Goal: Information Seeking & Learning: Check status

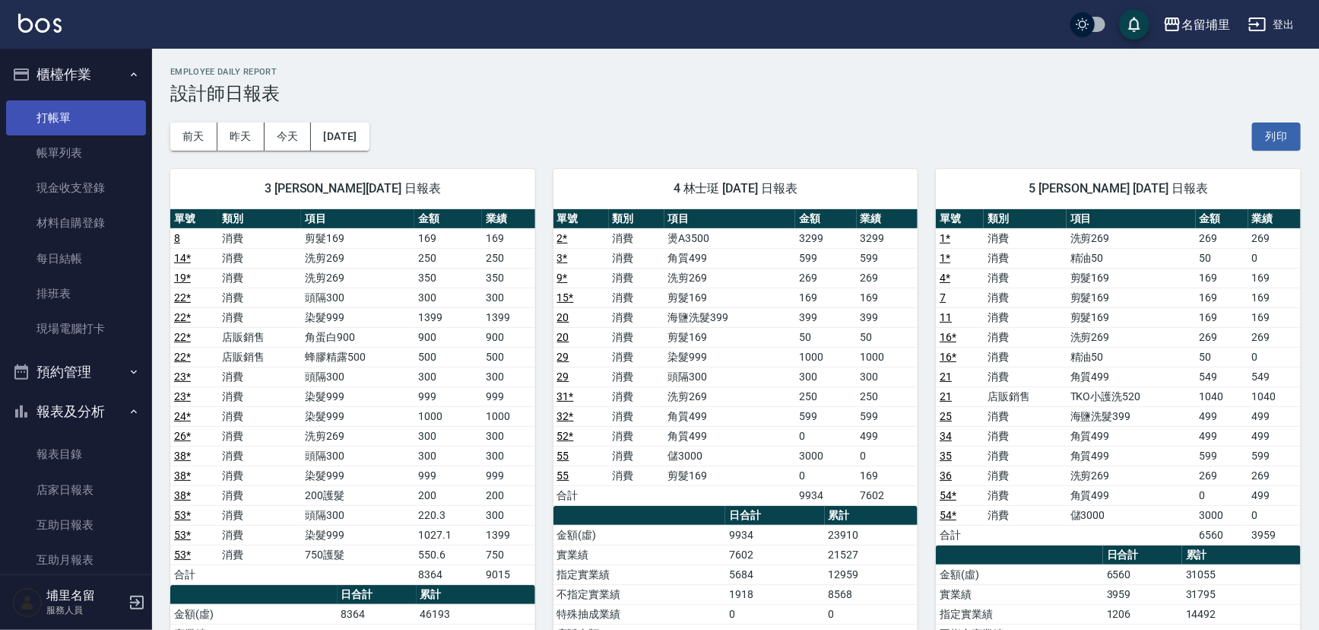
click at [84, 113] on link "打帳單" at bounding box center [76, 117] width 140 height 35
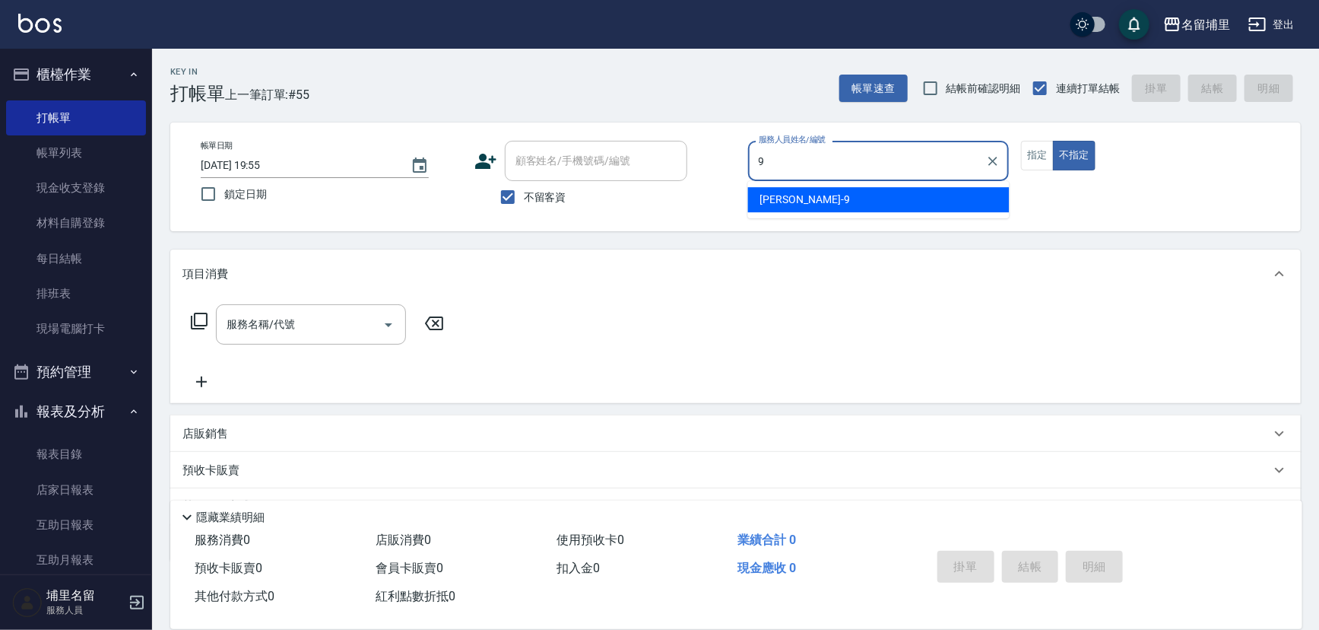
type input "李佩蓉-9"
type button "false"
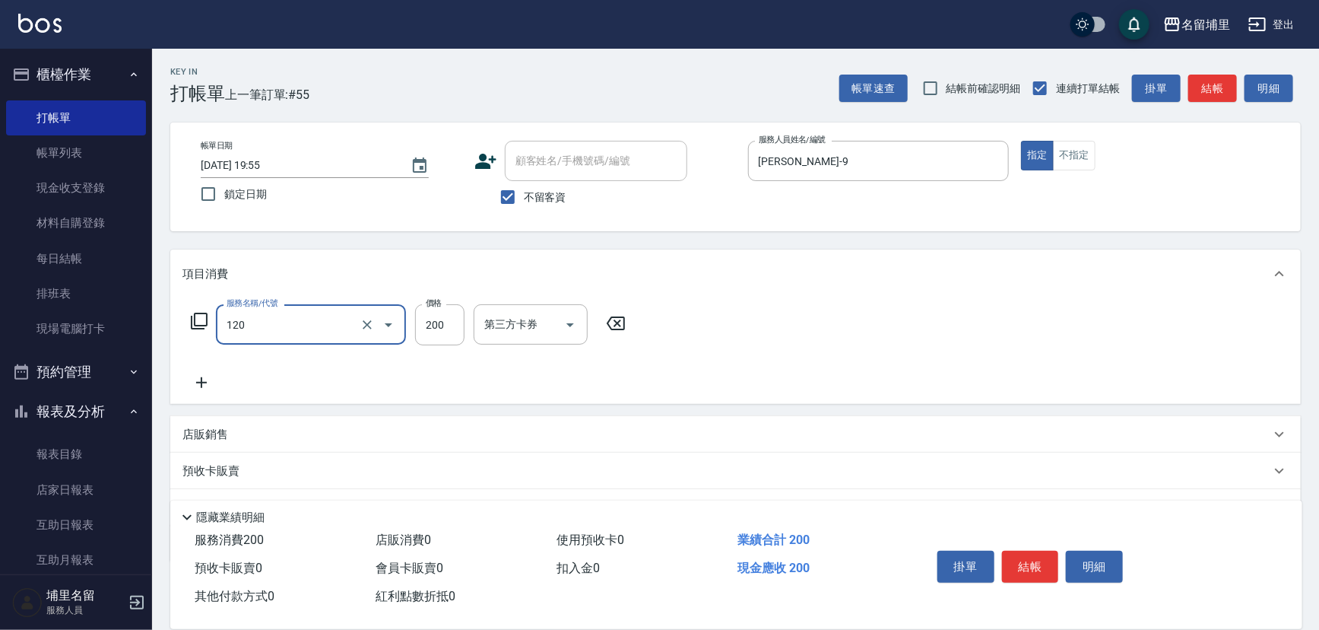
type input "New洗200(120)"
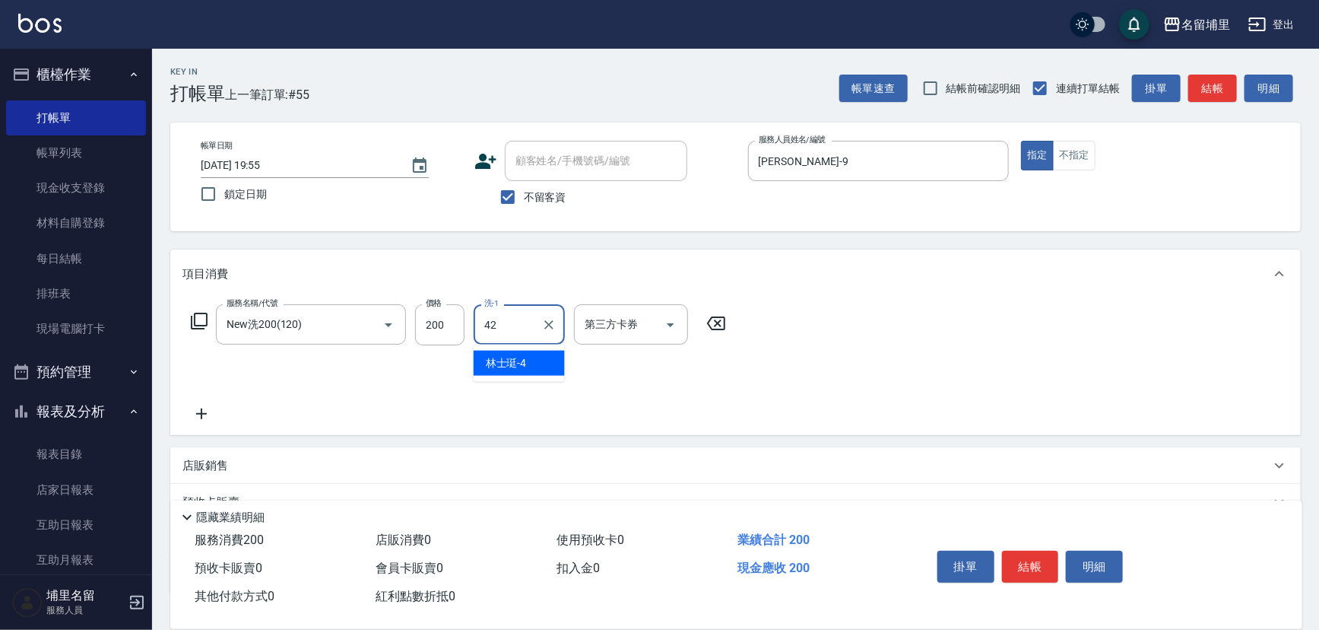
type input "李嘉容-42"
click at [678, 328] on icon "Open" at bounding box center [671, 325] width 18 height 18
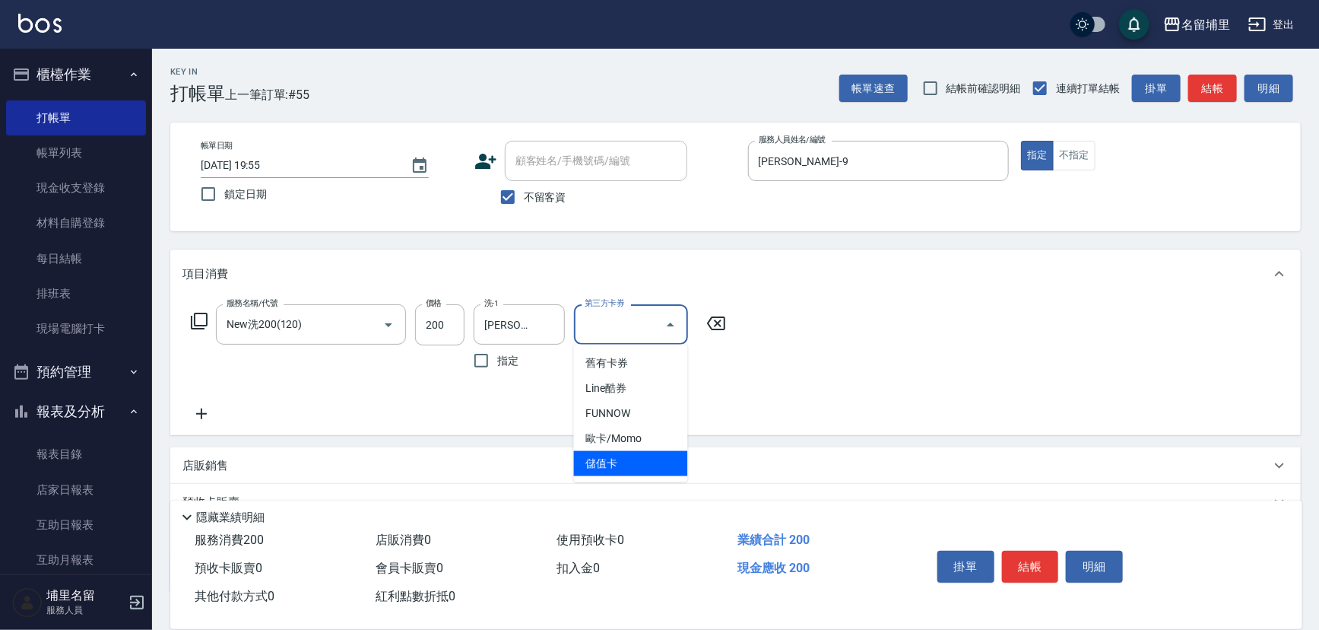
drag, startPoint x: 636, startPoint y: 465, endPoint x: 801, endPoint y: 499, distance: 168.5
click at [638, 465] on span "儲值卡" at bounding box center [631, 463] width 114 height 25
type input "儲值卡"
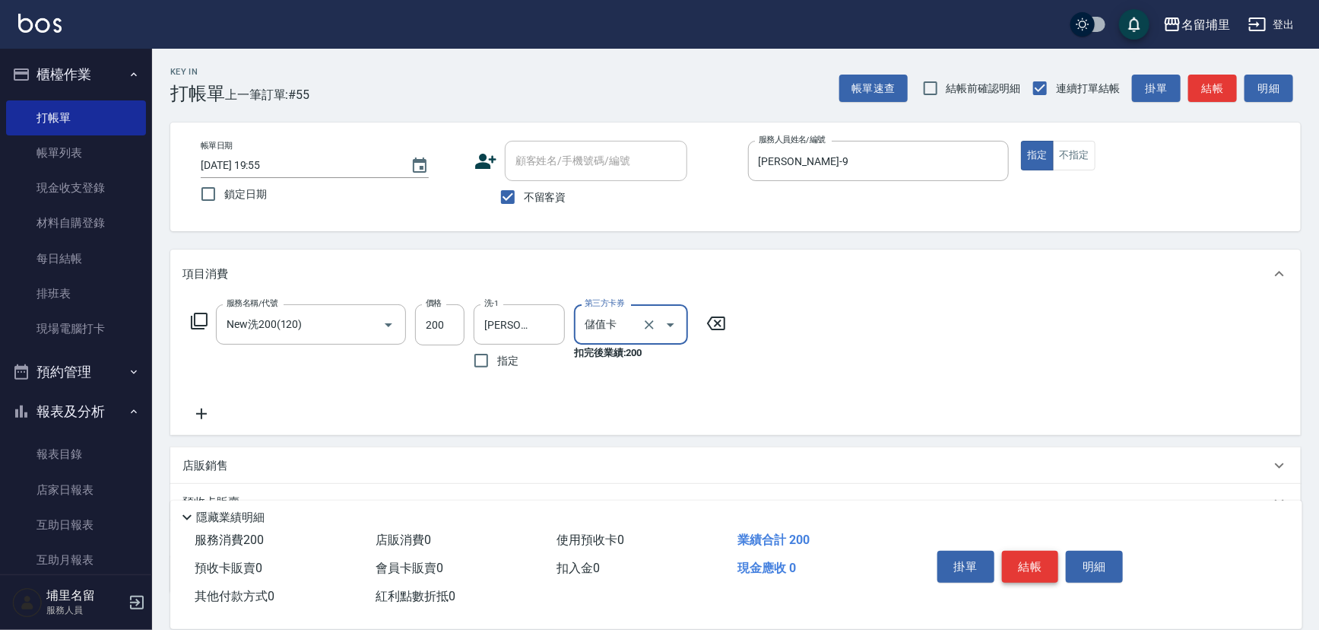
click at [1042, 567] on button "結帳" at bounding box center [1030, 567] width 57 height 32
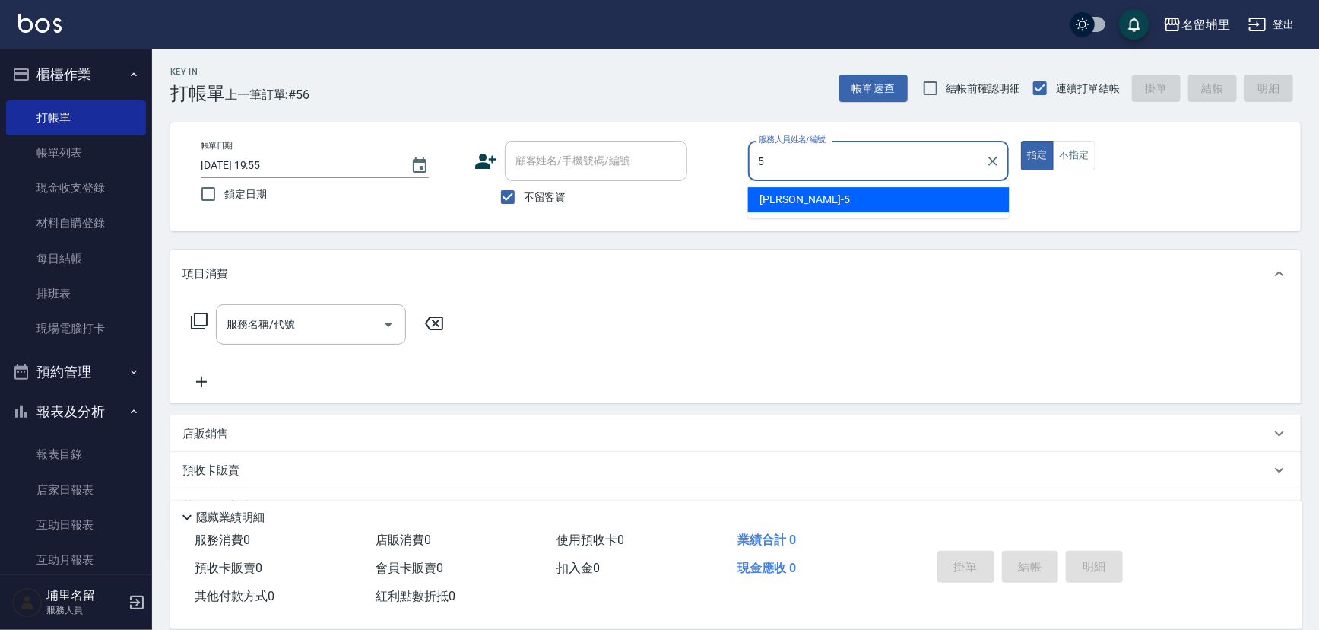
type input "蔣昀璠-5"
type button "true"
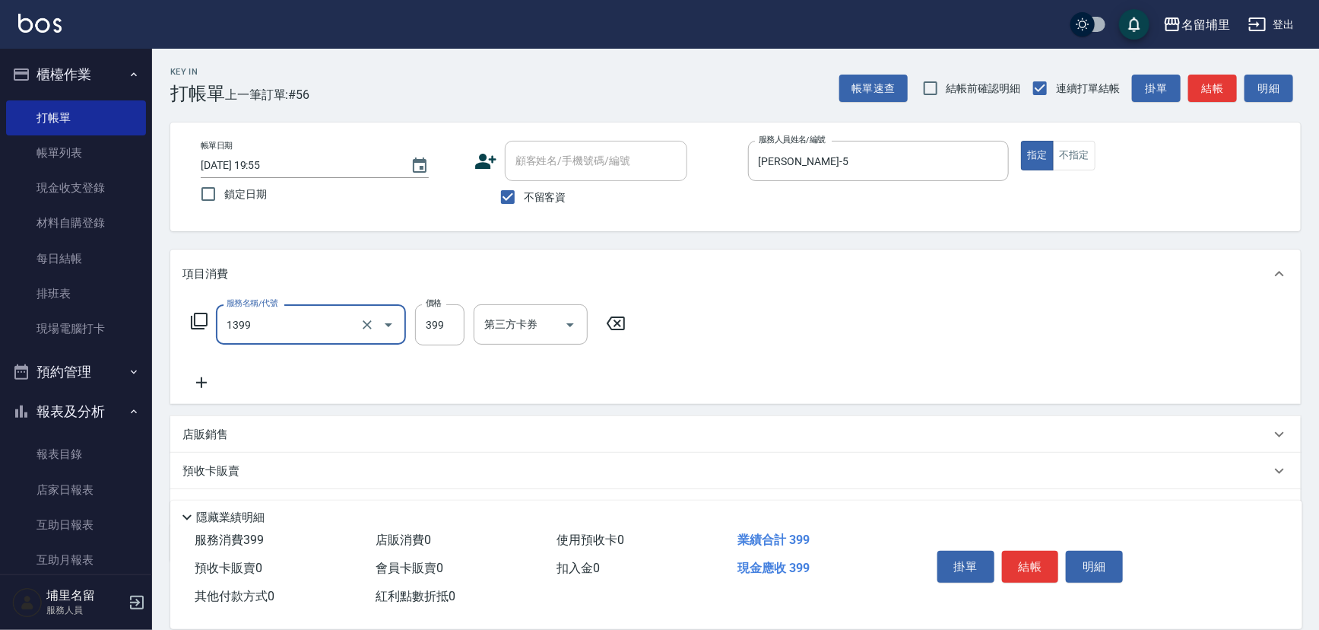
type input "海鹽洗髮399(1399)"
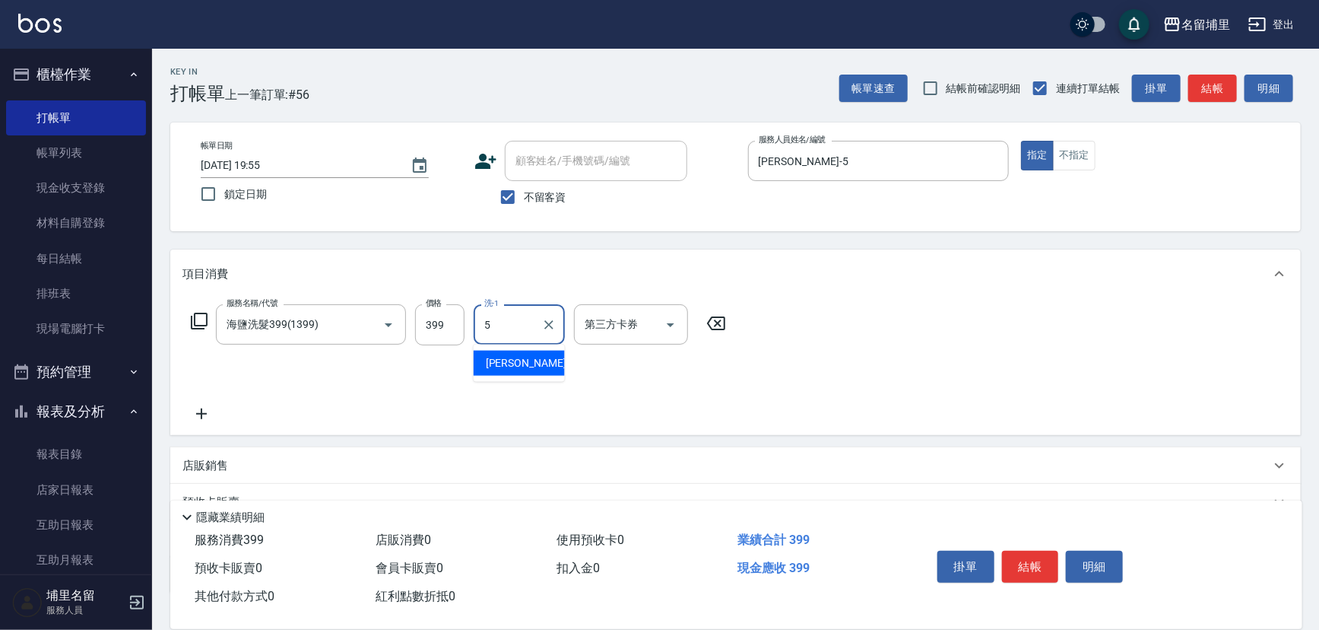
type input "蔣昀璠-5"
click at [668, 327] on icon "Open" at bounding box center [671, 325] width 18 height 18
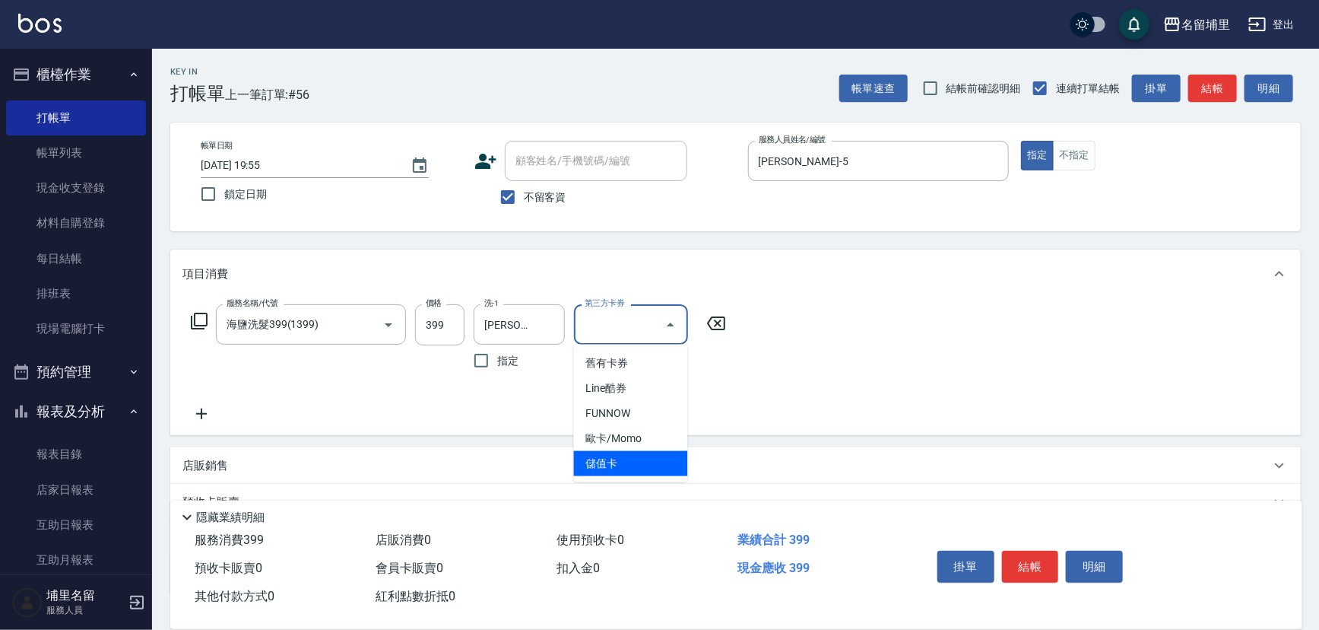
click at [637, 471] on span "儲值卡" at bounding box center [631, 463] width 114 height 25
type input "儲值卡"
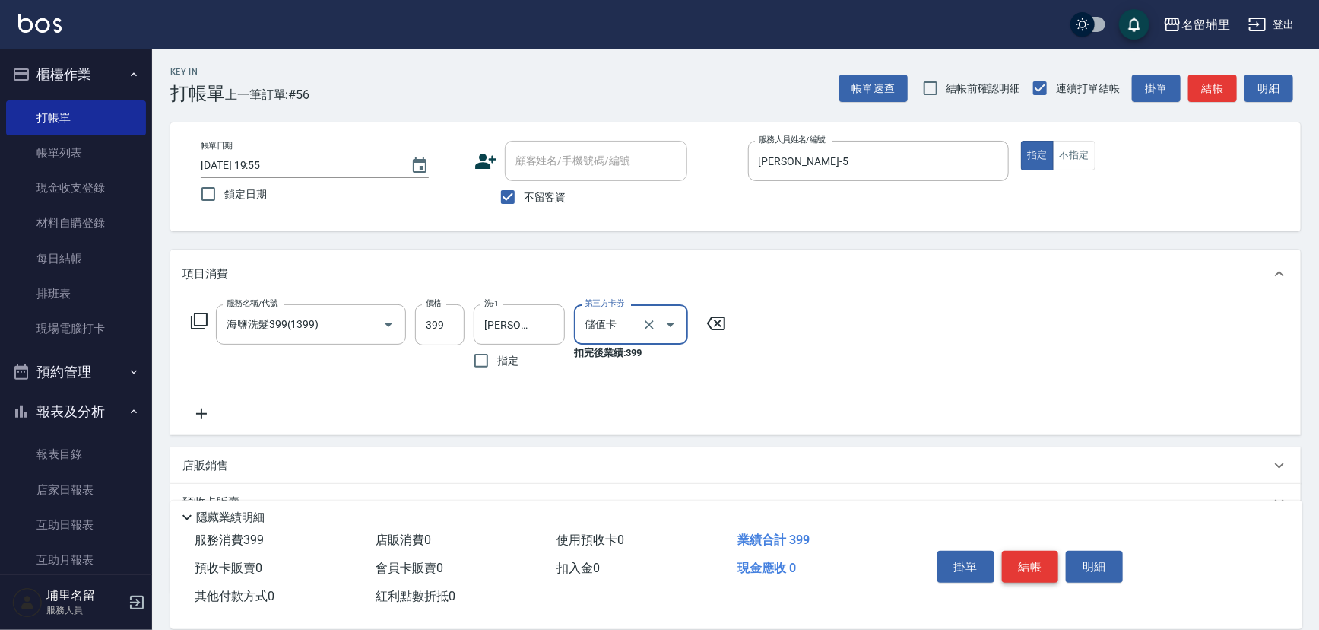
click at [1033, 556] on button "結帳" at bounding box center [1030, 567] width 57 height 32
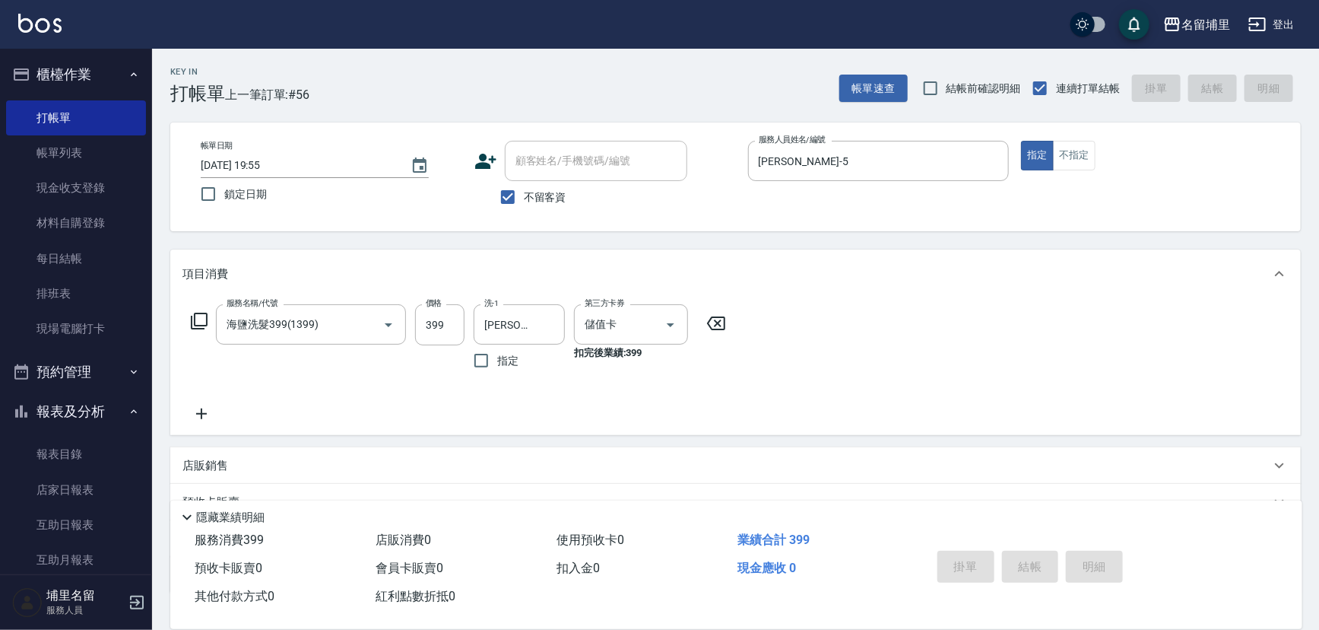
type input "2025/08/10 19:56"
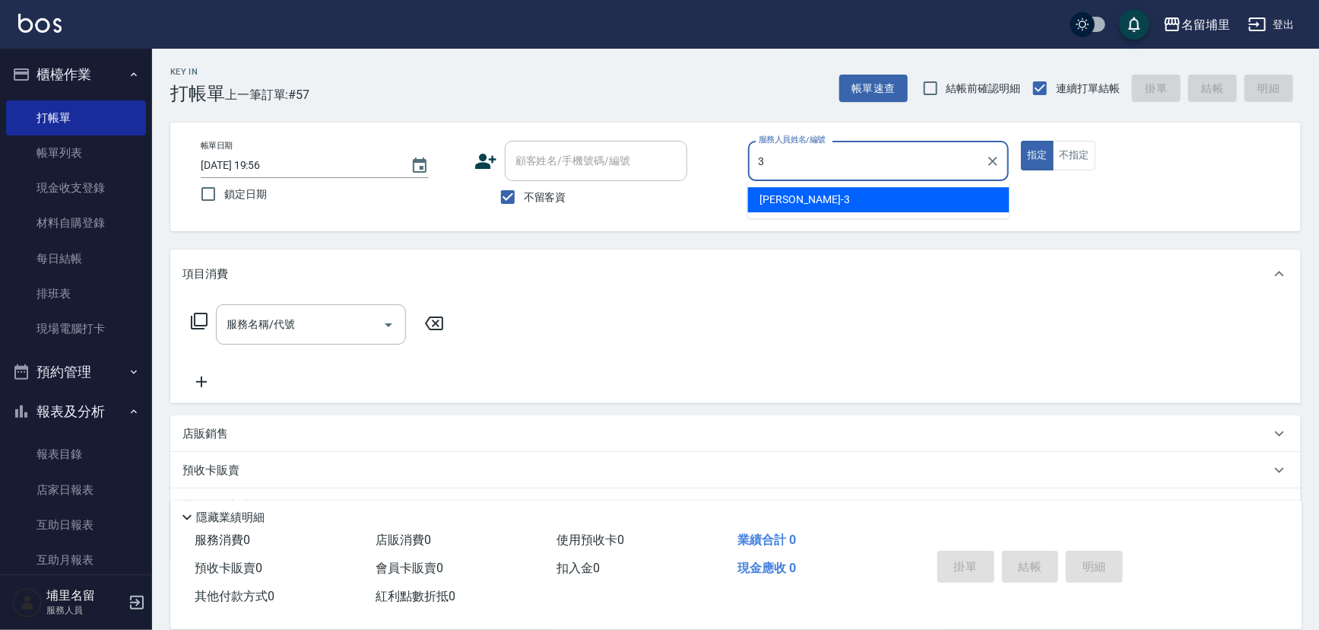
type input "鐘柏倫-3"
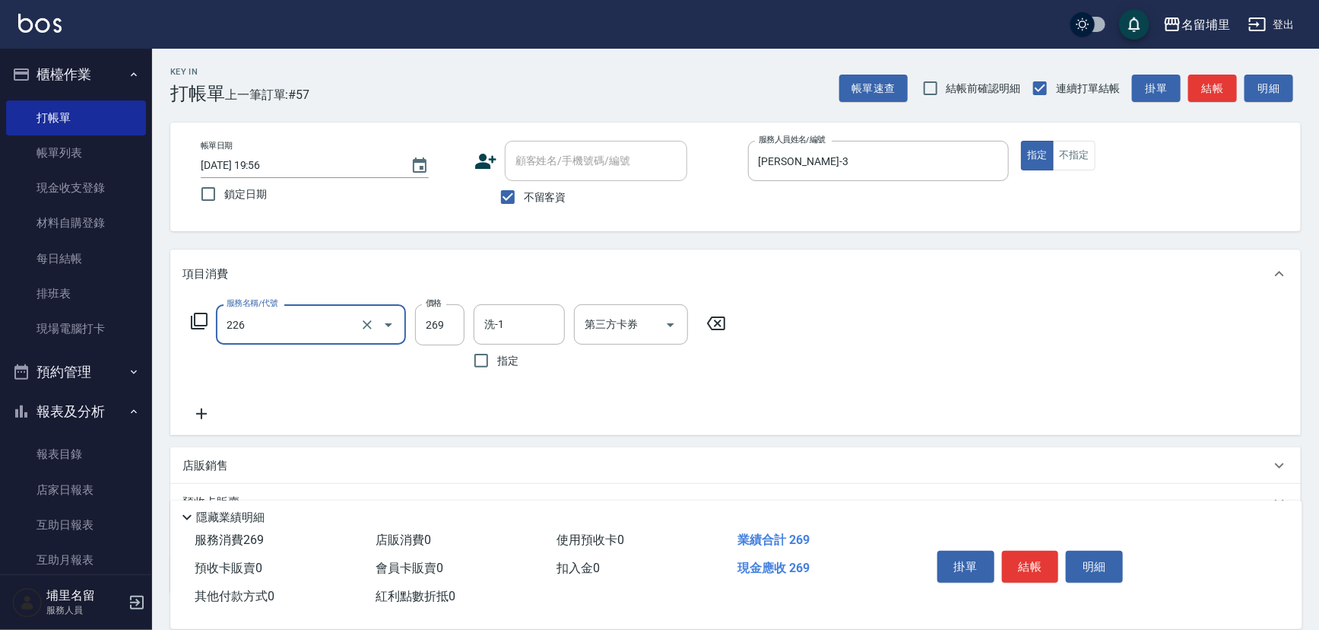
type input "洗剪269(226)"
type input "300"
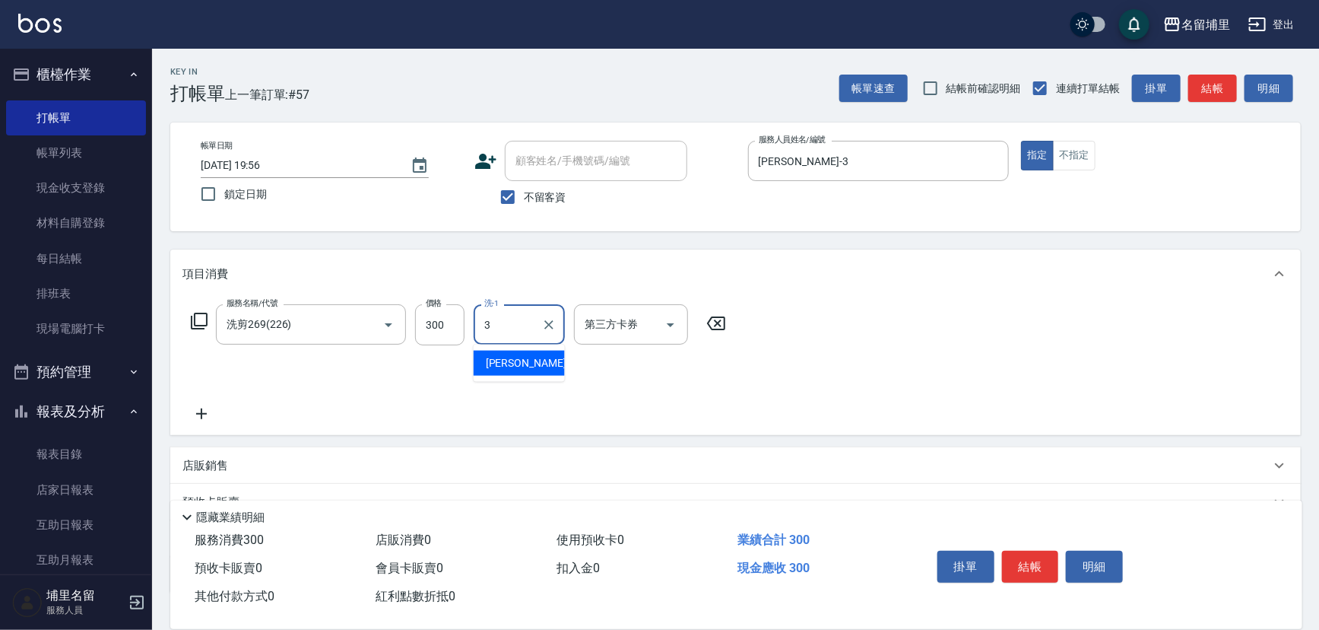
type input "鐘柏倫-3"
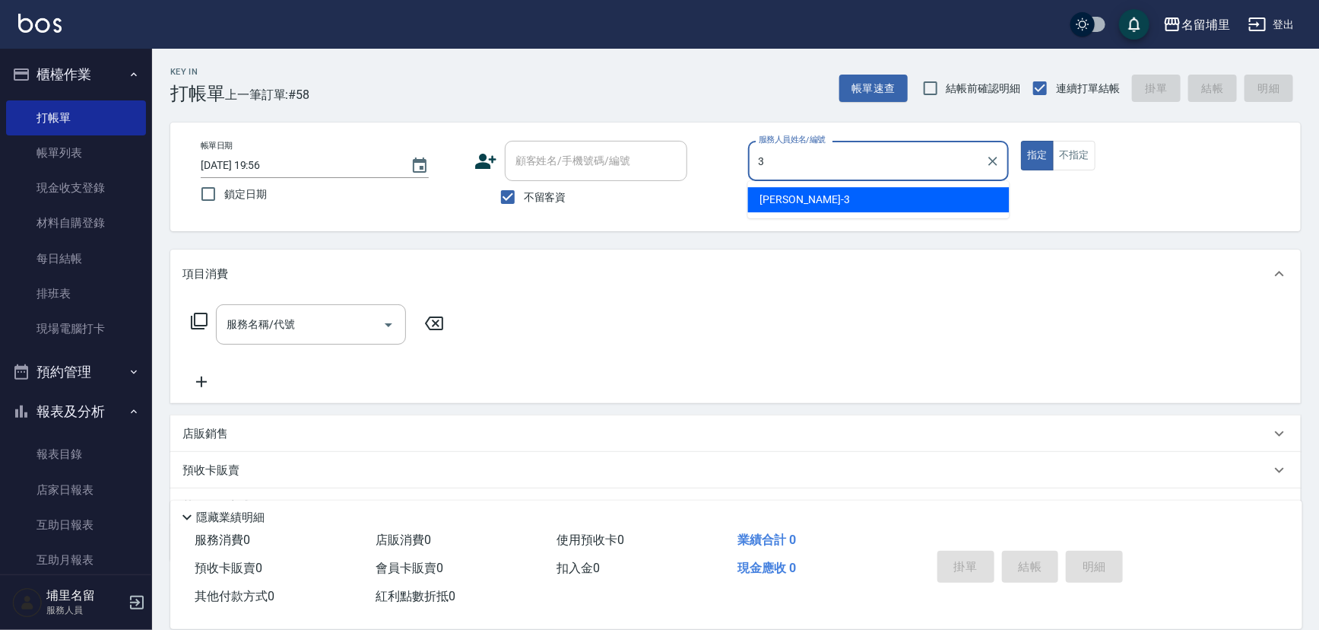
type input "鐘柏倫-3"
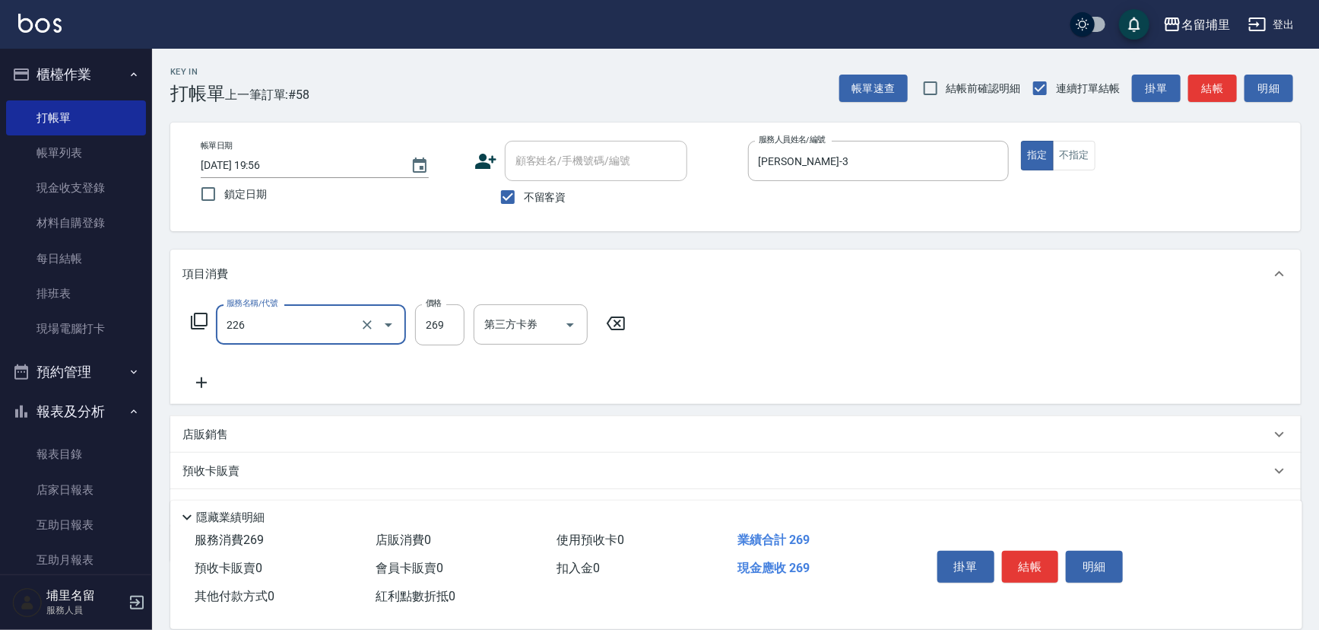
type input "洗剪269(226)"
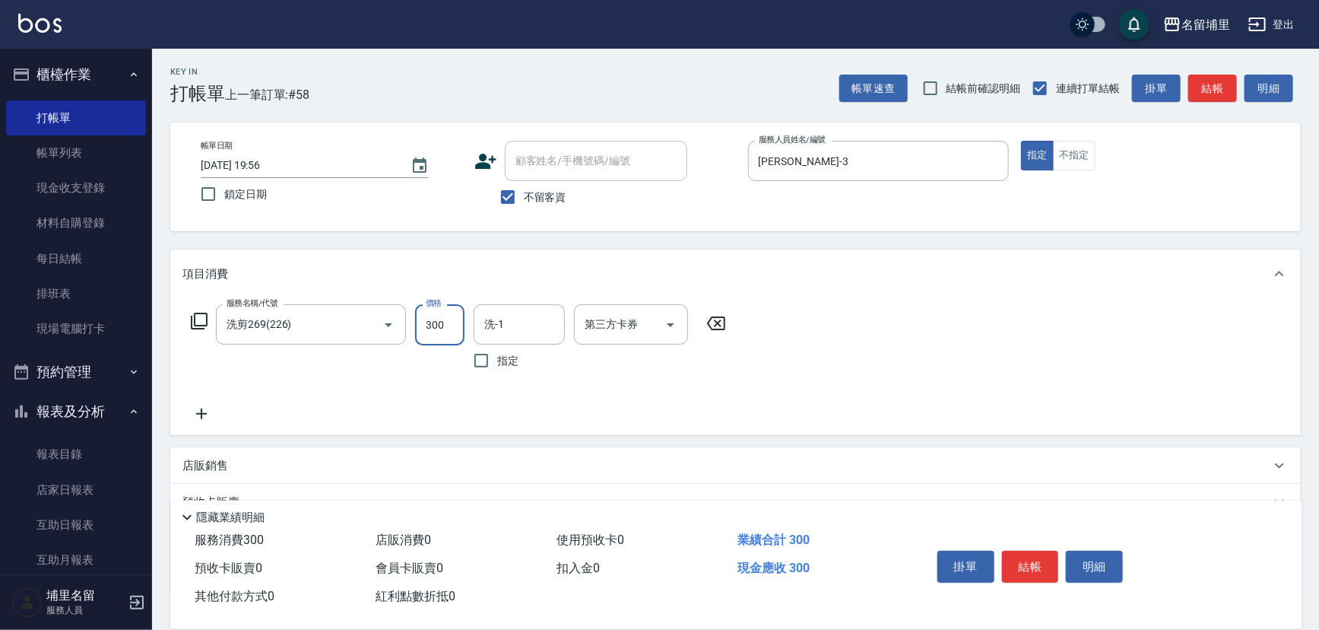
type input "300"
type input "鐘柏倫-3"
click at [663, 325] on icon "Open" at bounding box center [671, 325] width 18 height 18
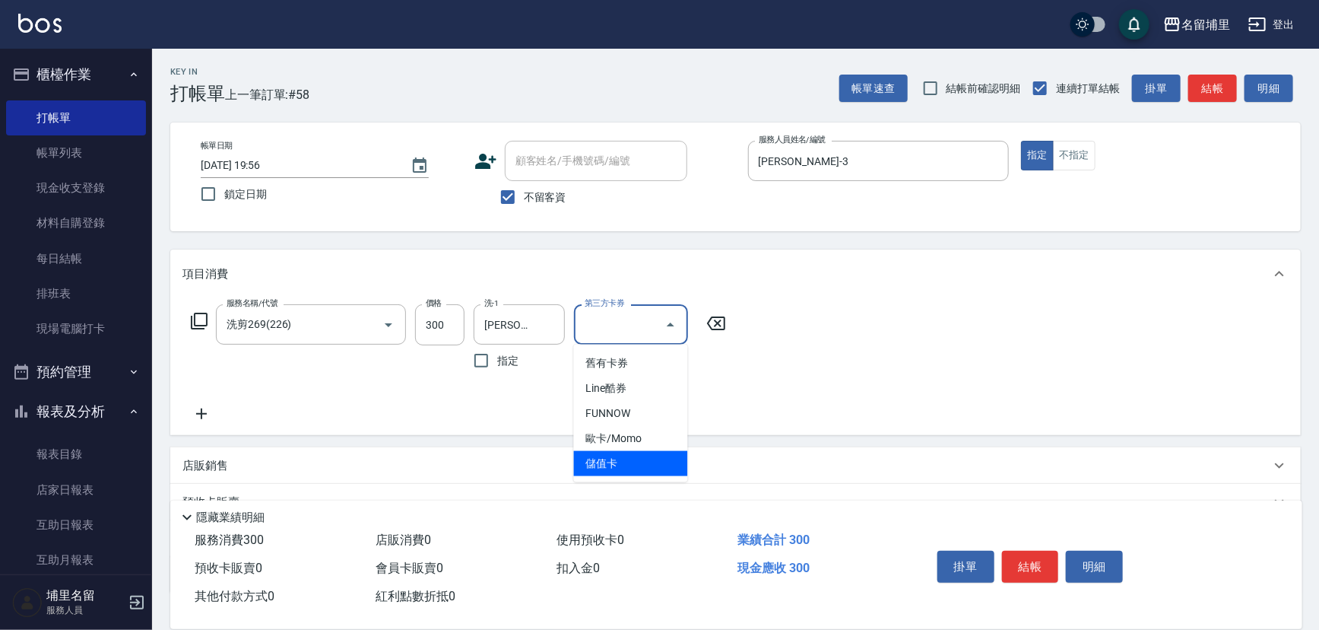
drag, startPoint x: 631, startPoint y: 466, endPoint x: 796, endPoint y: 497, distance: 167.8
click at [631, 467] on span "儲值卡" at bounding box center [631, 463] width 114 height 25
type input "儲值卡"
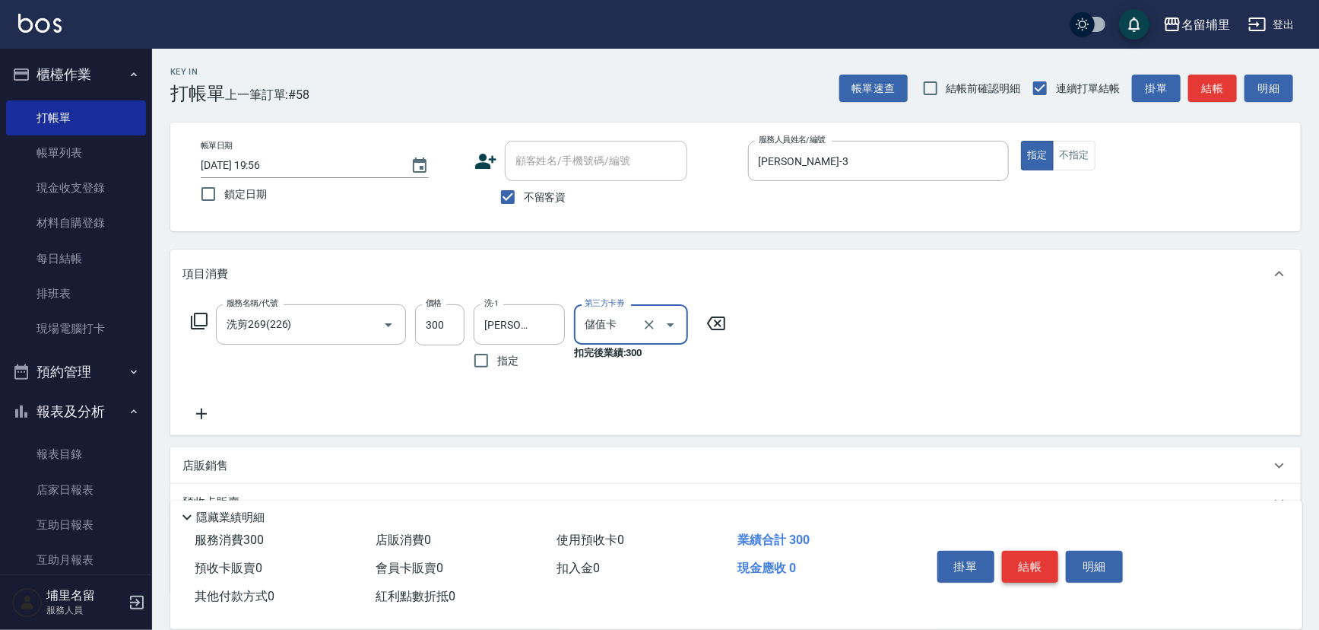
click at [1038, 563] on button "結帳" at bounding box center [1030, 567] width 57 height 32
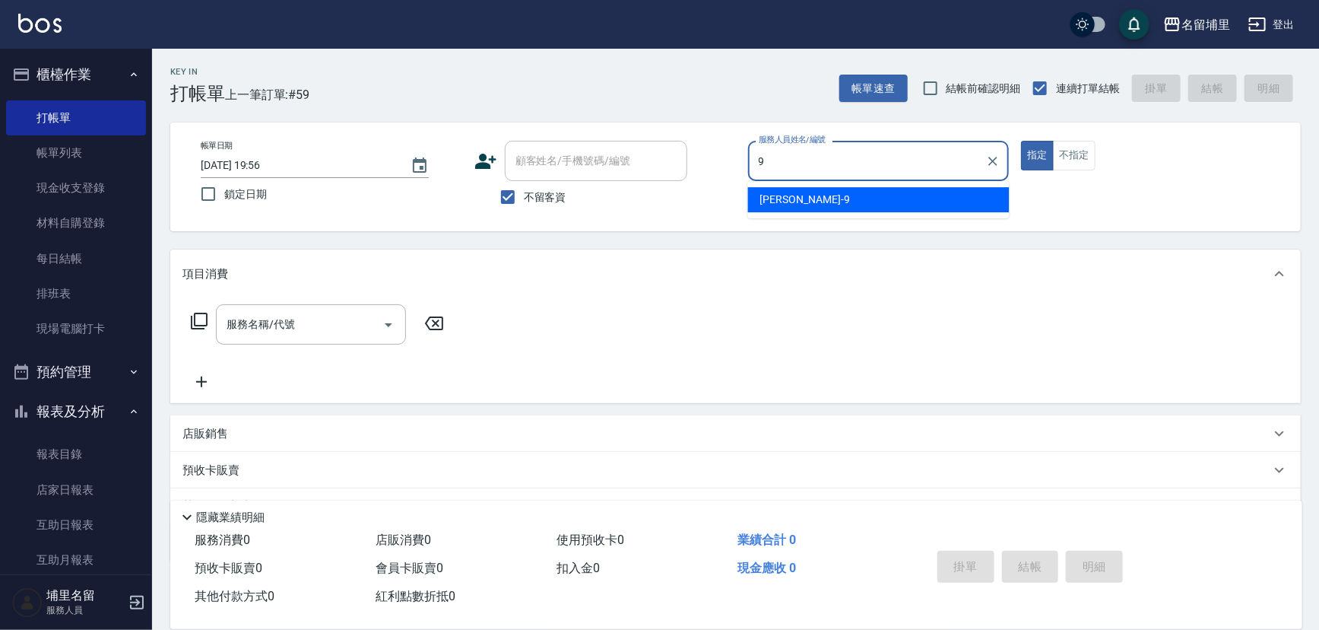
type input "李佩蓉-9"
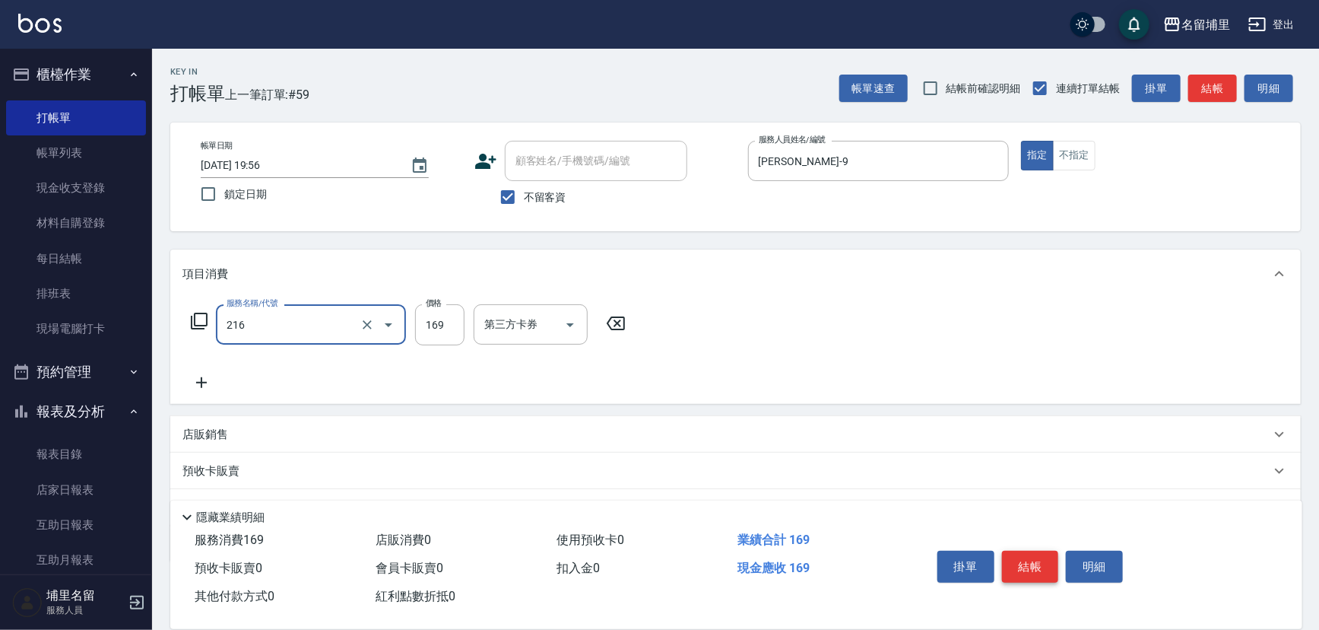
type input "剪髮169(216)"
type input "150"
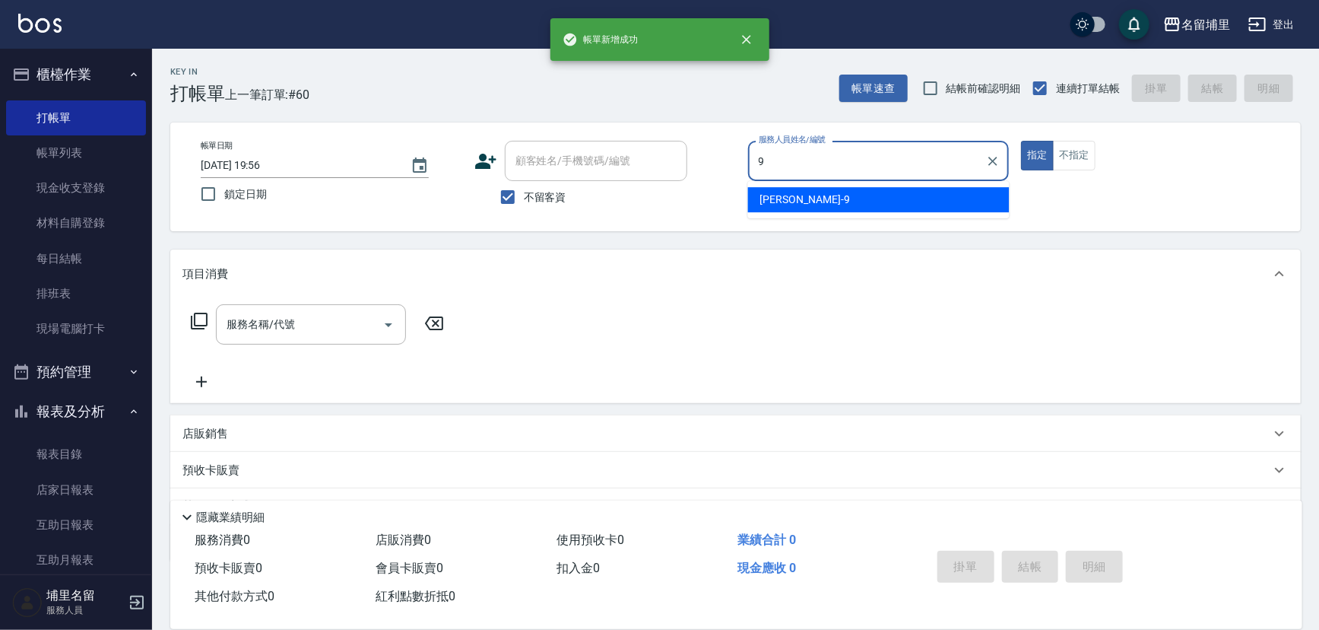
type input "李佩蓉-9"
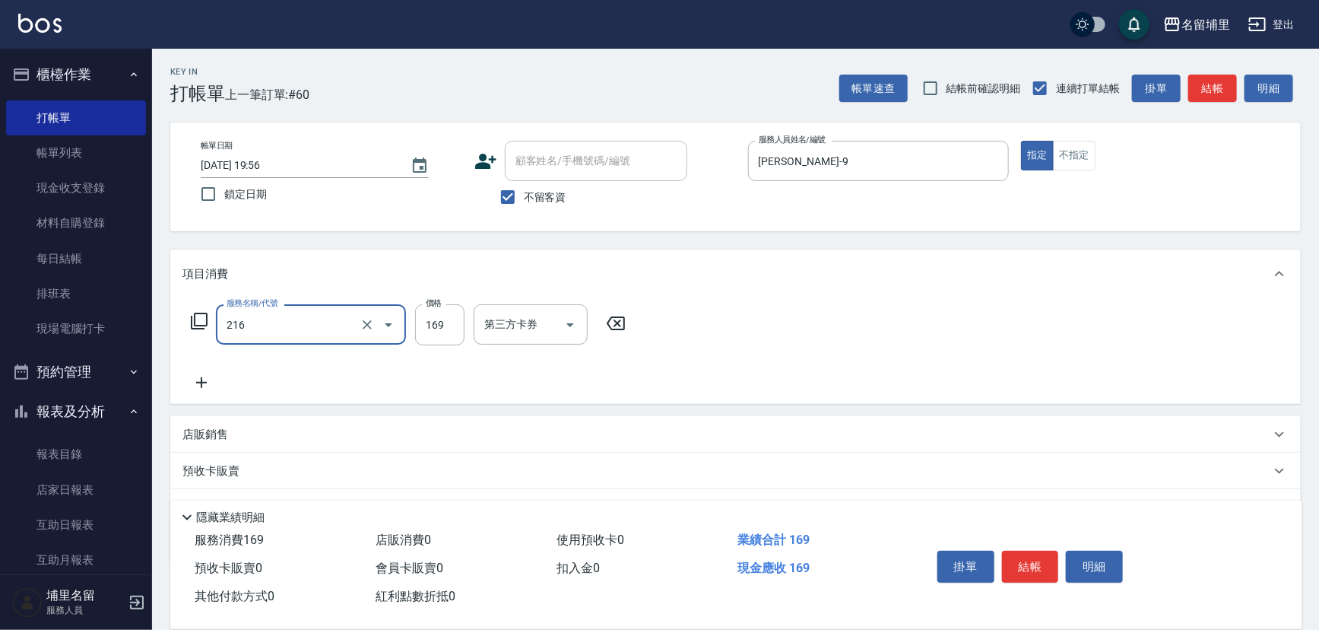
type input "剪髮169(216)"
type input "150"
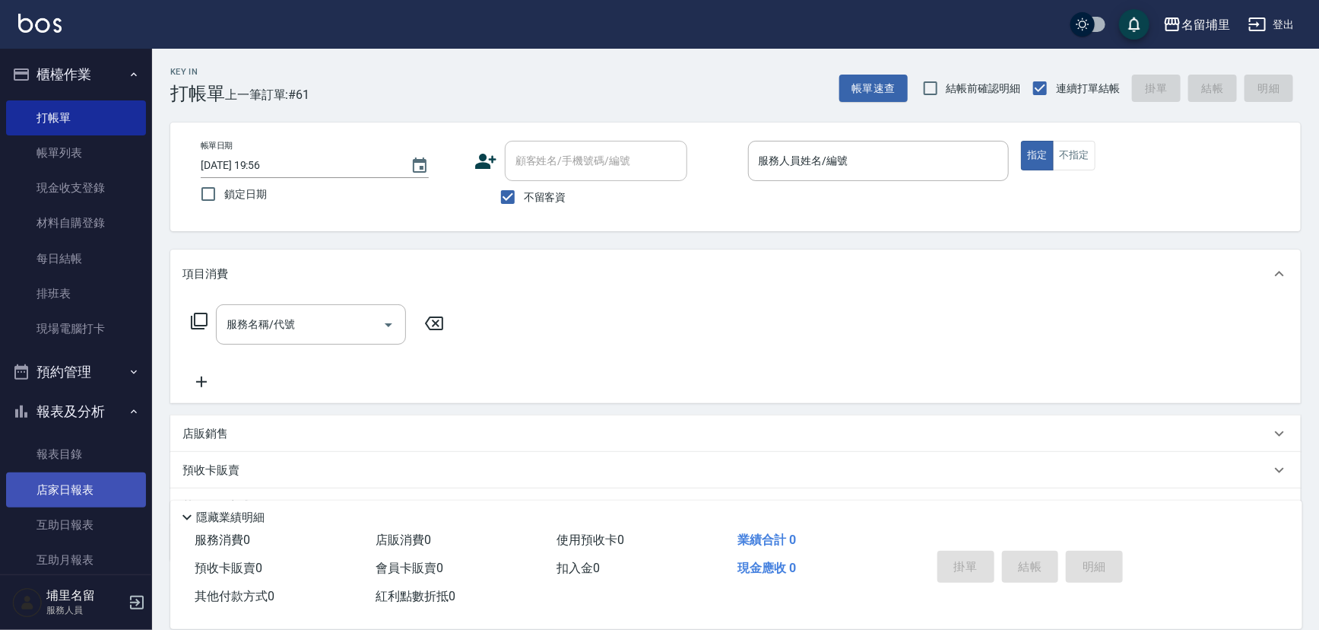
click at [41, 492] on link "店家日報表" at bounding box center [76, 489] width 140 height 35
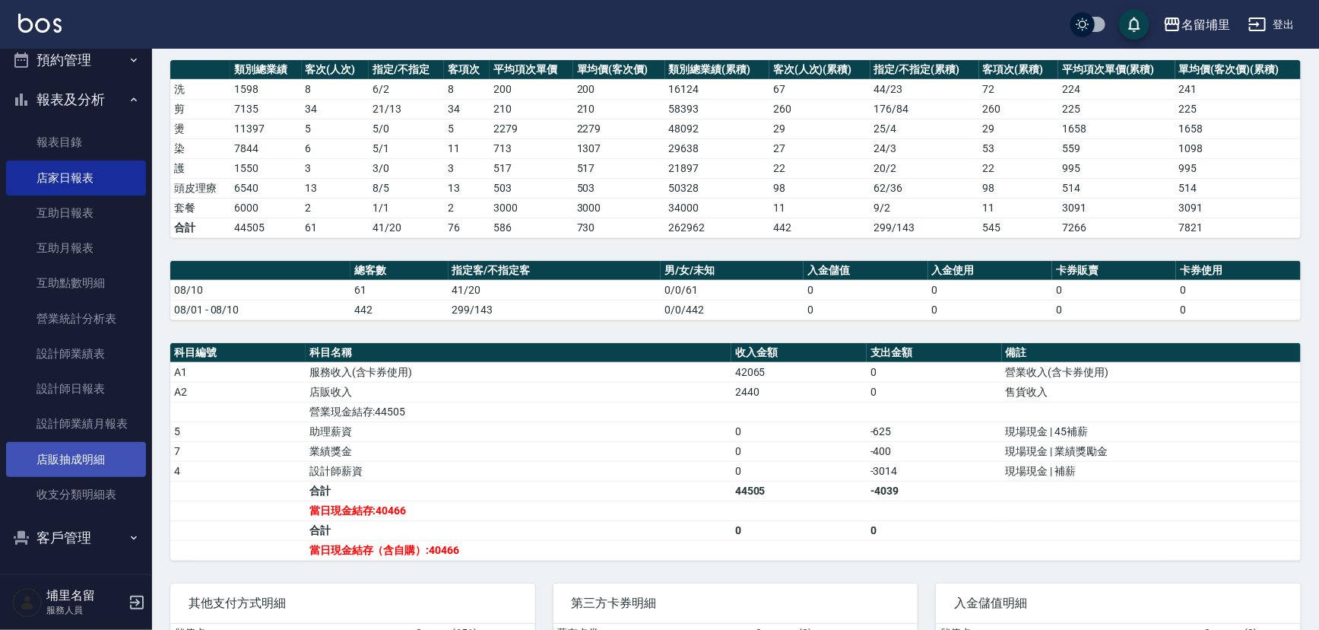
scroll to position [312, 0]
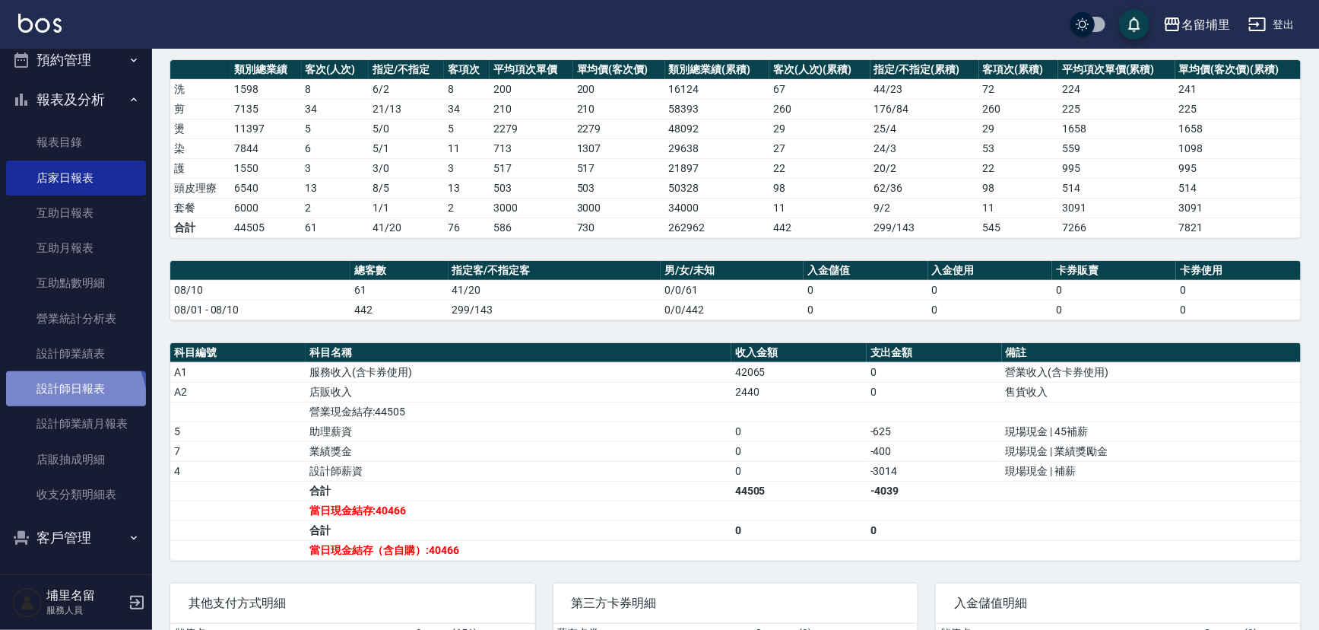
click at [73, 399] on link "設計師日報表" at bounding box center [76, 388] width 140 height 35
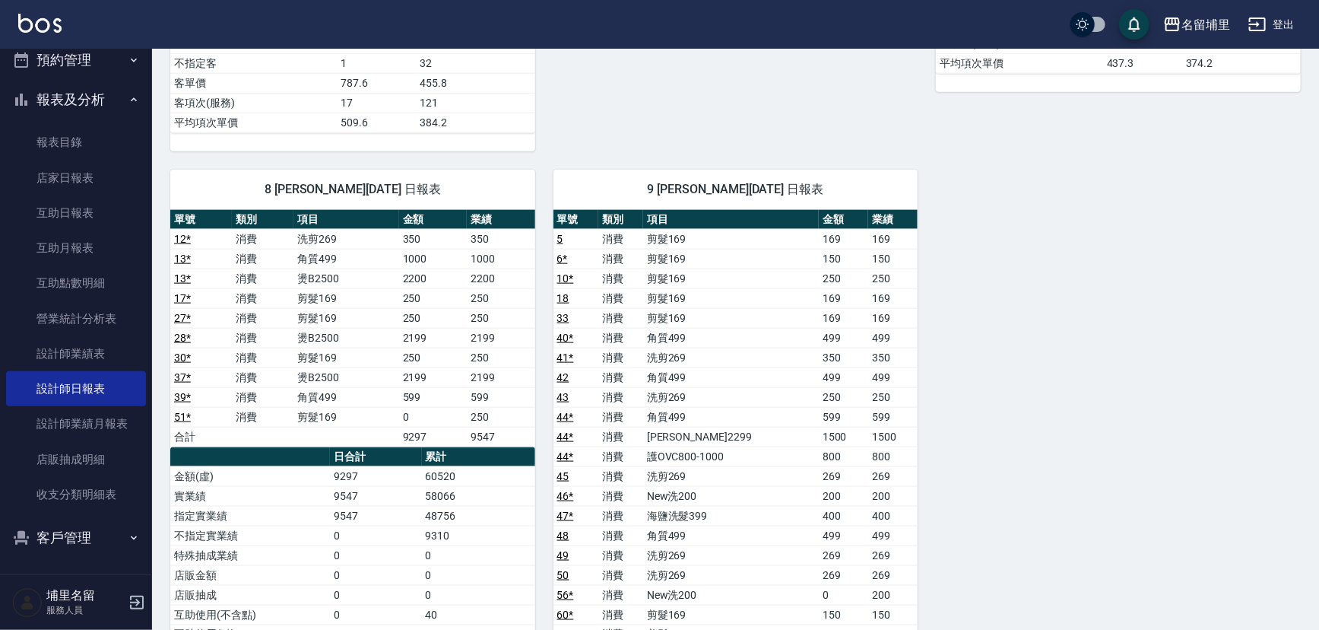
scroll to position [967, 0]
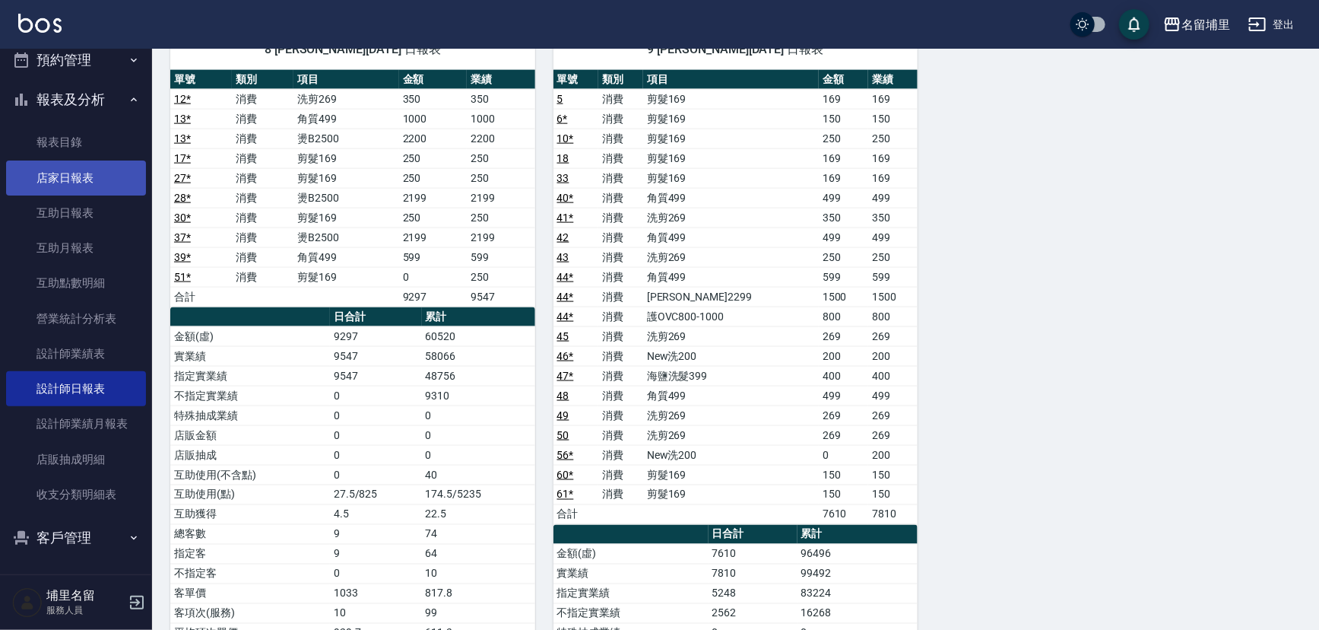
click at [76, 169] on link "店家日報表" at bounding box center [76, 177] width 140 height 35
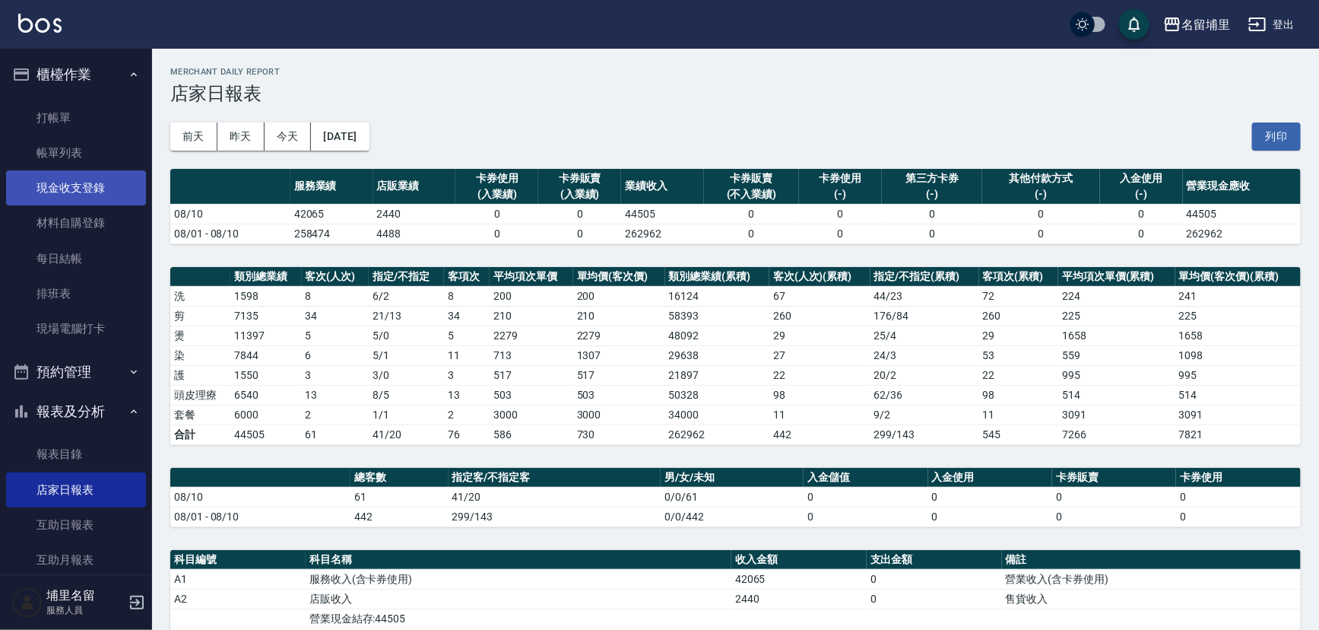
click at [73, 177] on link "現金收支登錄" at bounding box center [76, 187] width 140 height 35
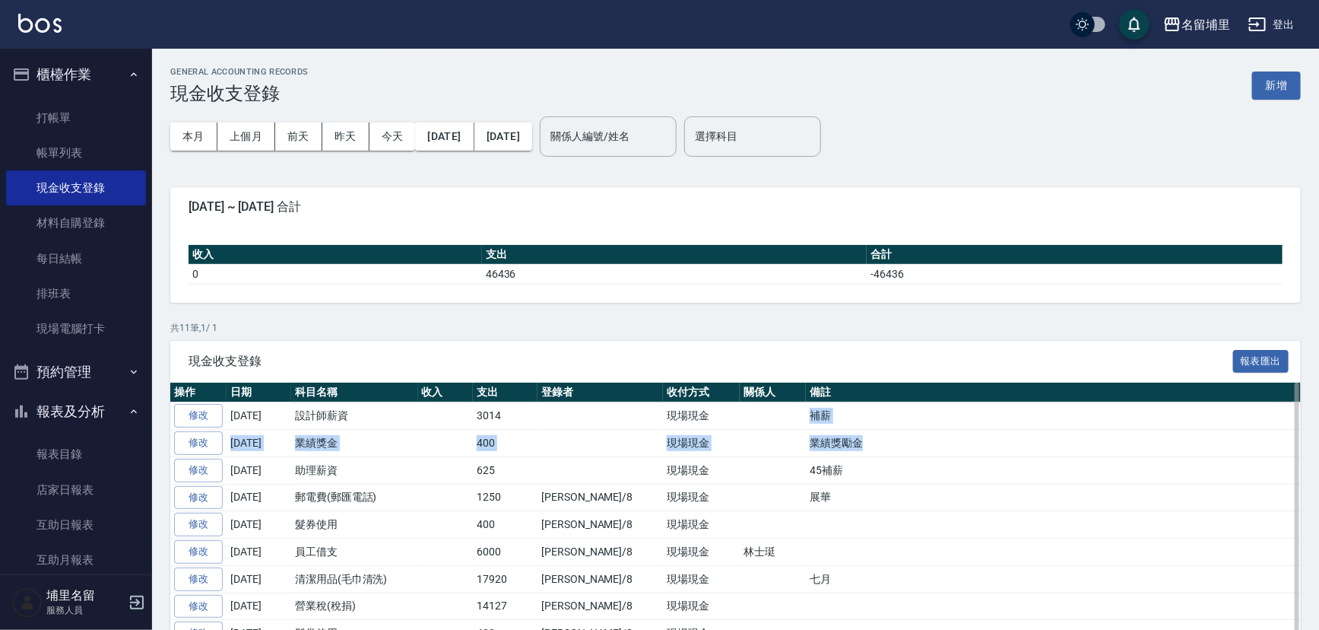
drag, startPoint x: 758, startPoint y: 417, endPoint x: 834, endPoint y: 448, distance: 81.9
click at [834, 448] on tbody "修改 2025-08-10 設計師薪資 3014 現場現金 補薪 修改 2025-08-10 業績獎金 400 現場現金 業績獎勵金 修改 2025-08-1…" at bounding box center [735, 551] width 1131 height 299
click at [834, 448] on td "業績獎勵金" at bounding box center [1053, 443] width 495 height 27
drag, startPoint x: 834, startPoint y: 448, endPoint x: 744, endPoint y: 432, distance: 91.9
click at [744, 432] on tr "修改 2025-08-10 業績獎金 400 現場現金 業績獎勵金" at bounding box center [735, 443] width 1131 height 27
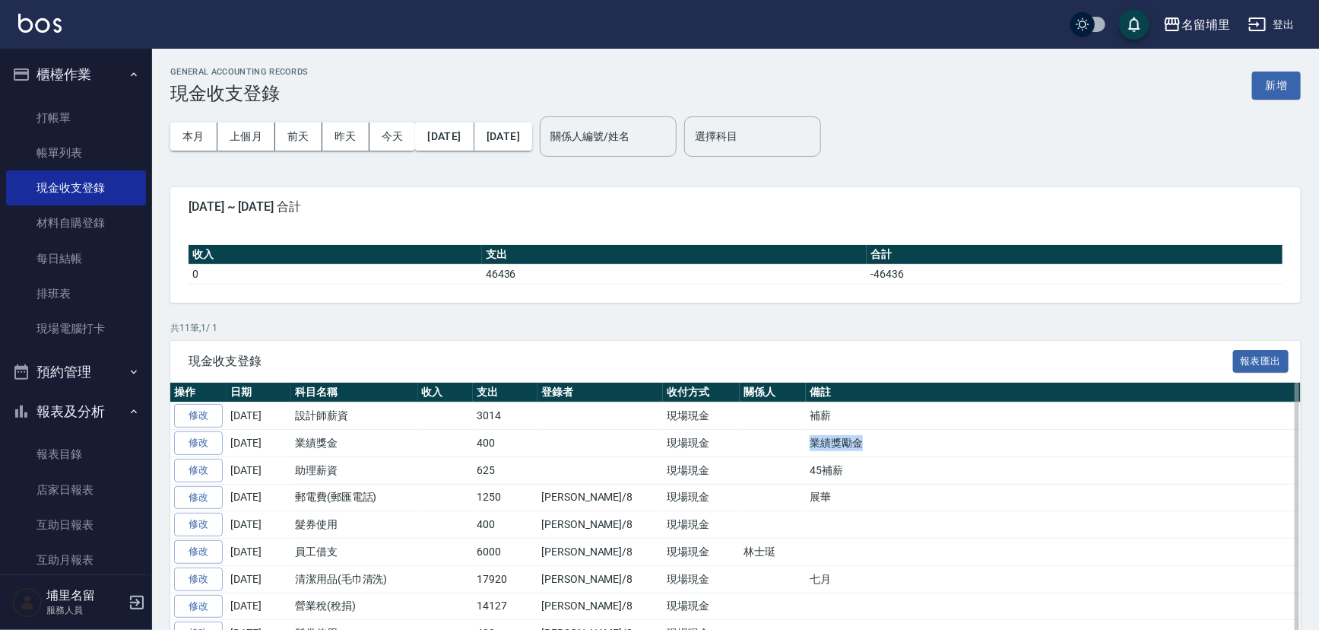
click at [744, 431] on td at bounding box center [773, 443] width 66 height 27
drag, startPoint x: 749, startPoint y: 434, endPoint x: 827, endPoint y: 440, distance: 77.8
click at [825, 440] on tr "修改 2025-08-10 業績獎金 400 現場現金 業績獎勵金" at bounding box center [735, 443] width 1131 height 27
click at [827, 440] on td "業績獎勵金" at bounding box center [1053, 443] width 495 height 27
drag, startPoint x: 831, startPoint y: 456, endPoint x: 752, endPoint y: 463, distance: 79.4
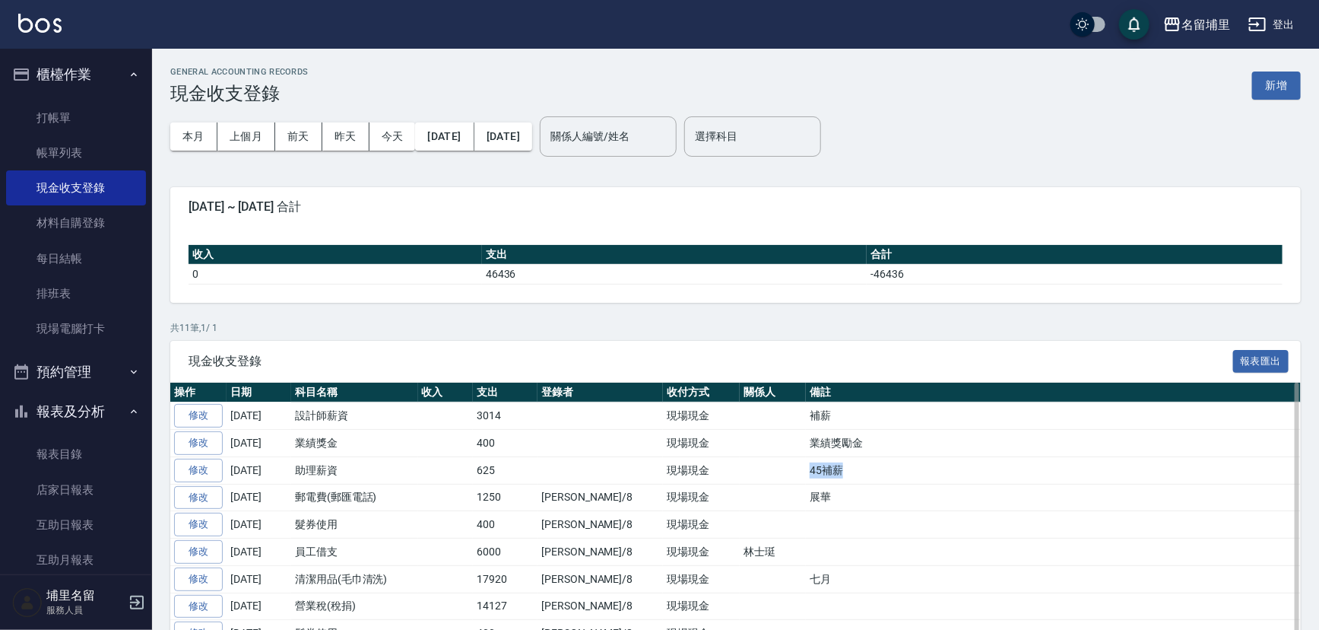
click at [752, 463] on tr "修改 2025-08-10 助理薪資 625 現場現金 45補薪" at bounding box center [735, 469] width 1131 height 27
click at [752, 462] on td at bounding box center [773, 469] width 66 height 27
click at [834, 433] on td "業績獎勵金" at bounding box center [1053, 443] width 495 height 27
click at [94, 251] on link "每日結帳" at bounding box center [76, 258] width 140 height 35
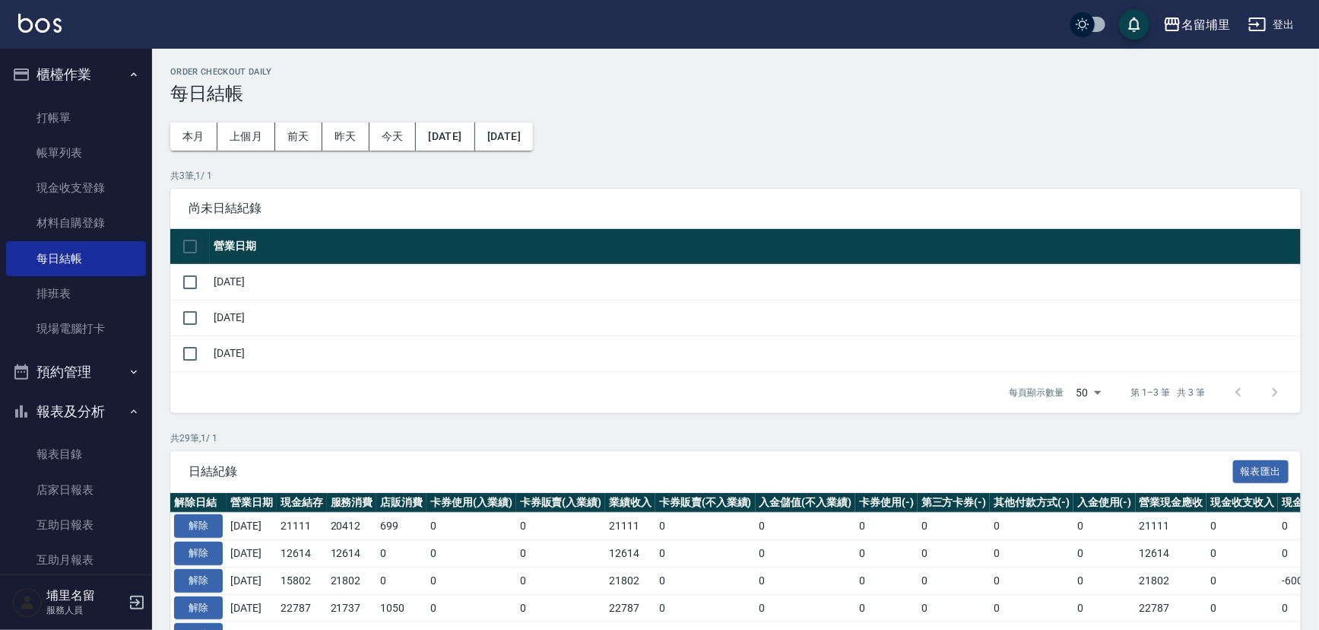
click at [198, 245] on input "checkbox" at bounding box center [190, 246] width 32 height 32
checkbox input "true"
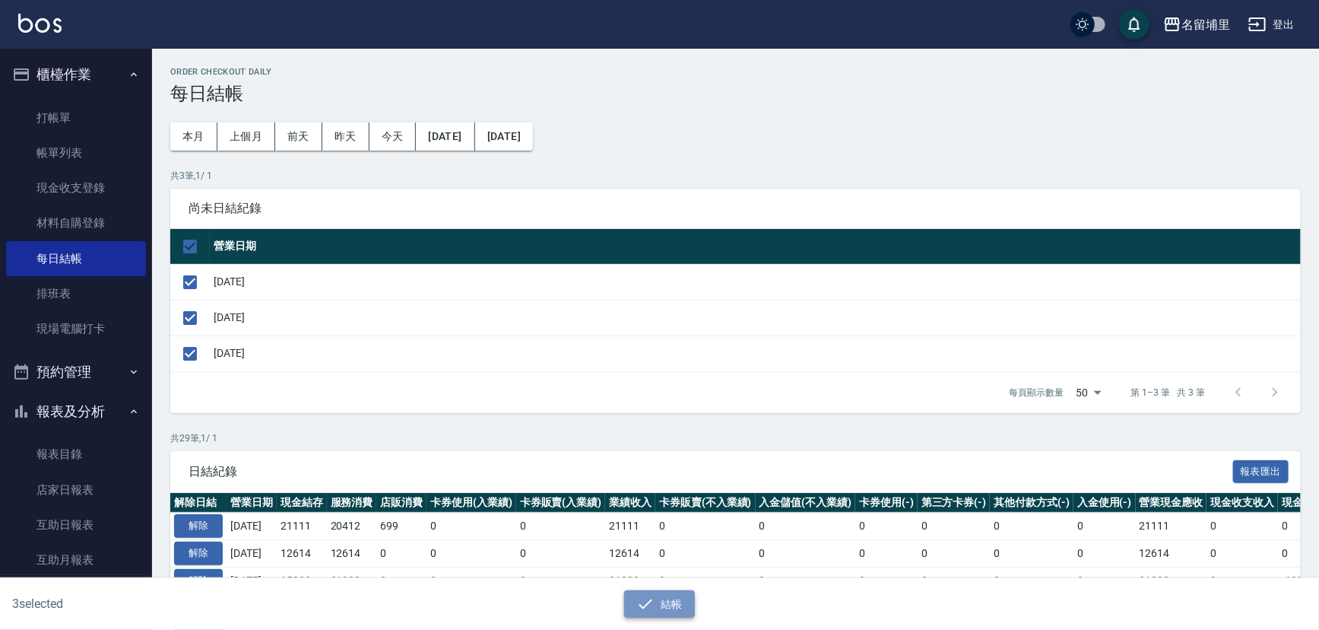
click at [649, 603] on icon "button" at bounding box center [646, 604] width 18 height 18
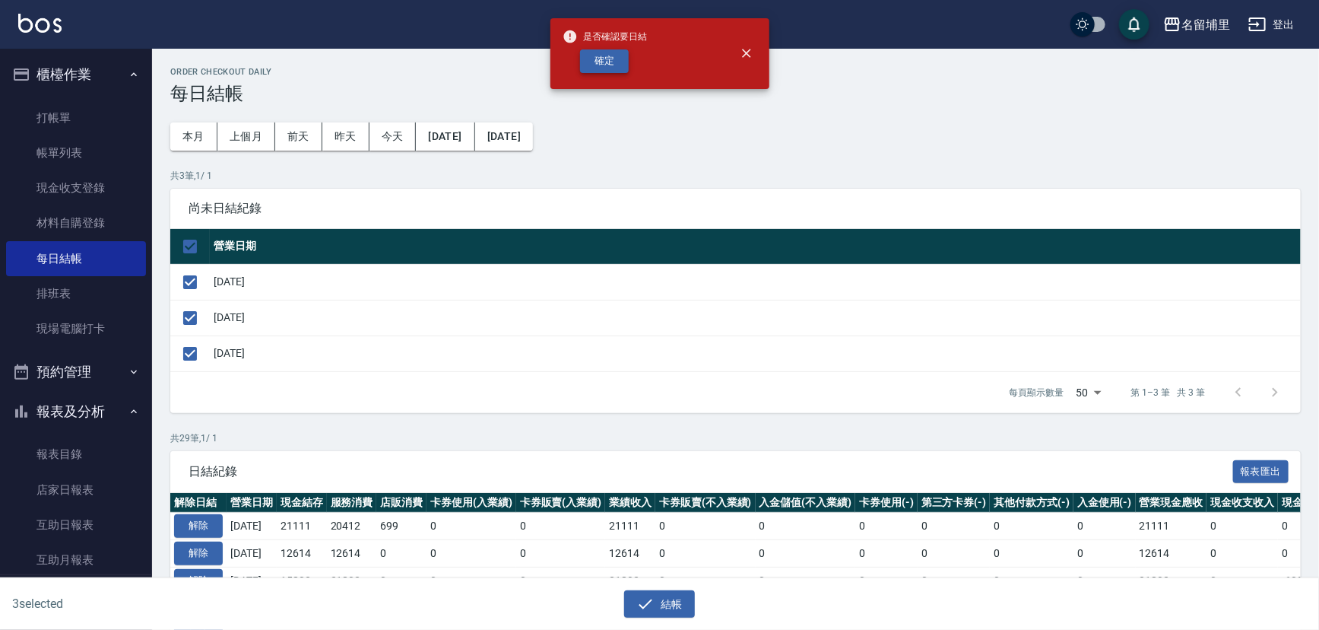
click at [601, 59] on button "確定" at bounding box center [604, 61] width 49 height 24
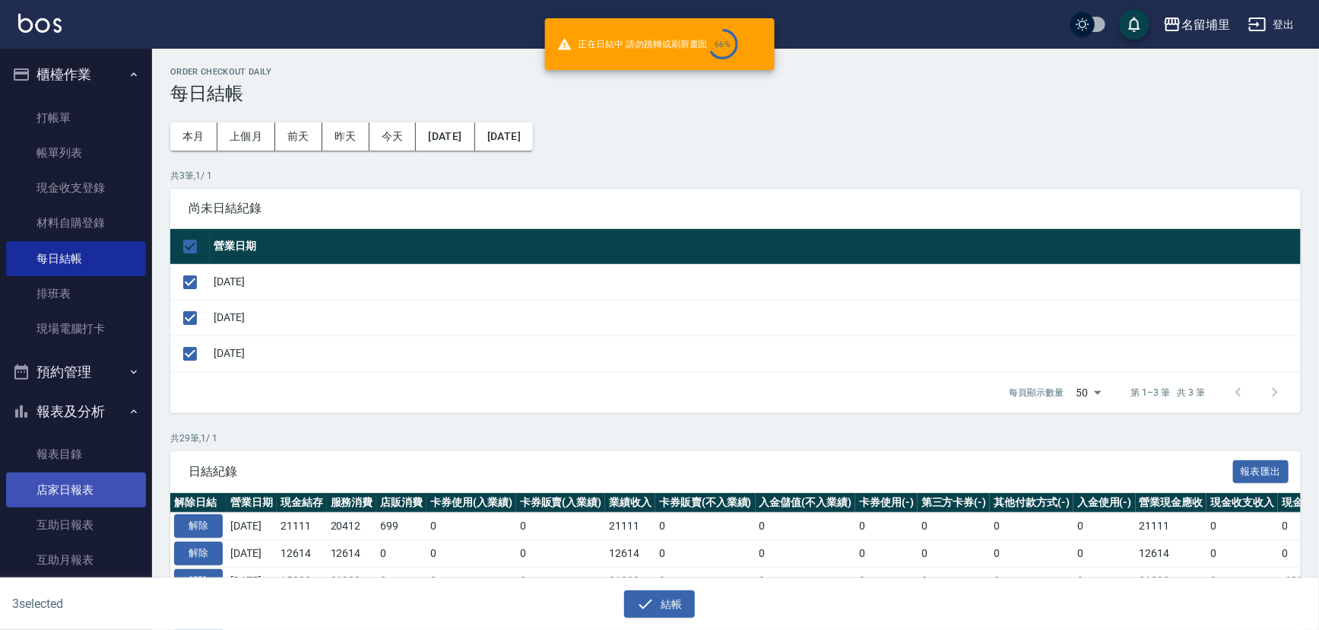
checkbox input "false"
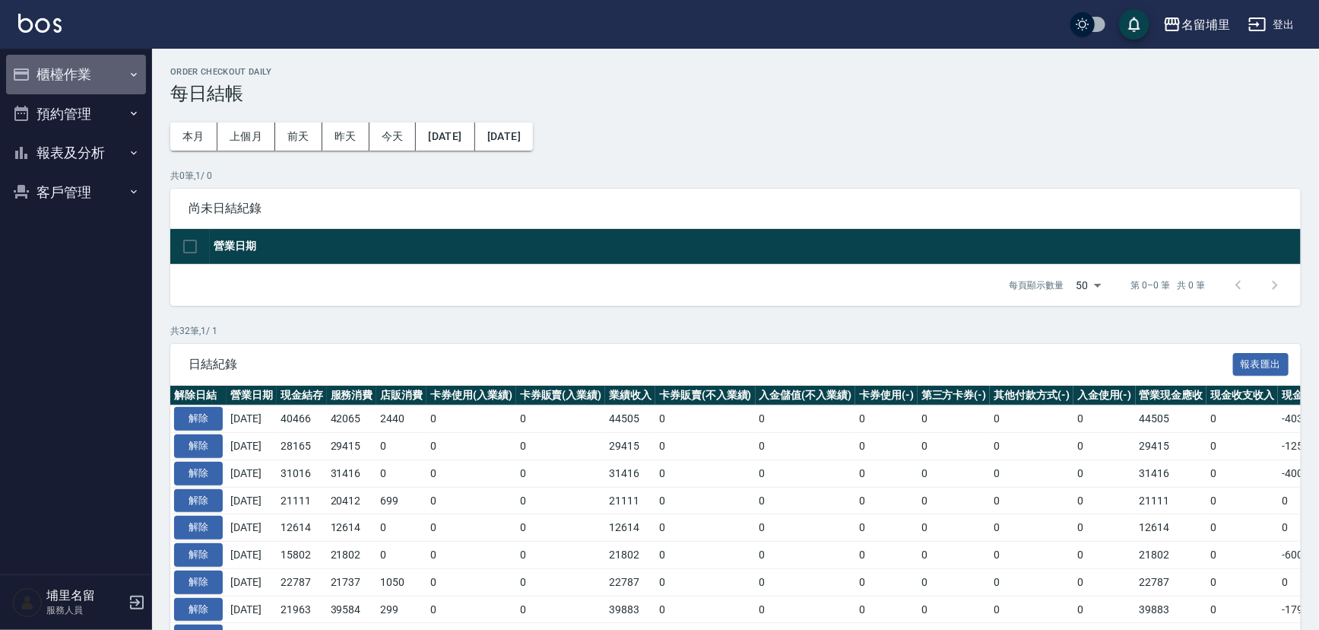
click at [77, 79] on button "櫃檯作業" at bounding box center [76, 75] width 140 height 40
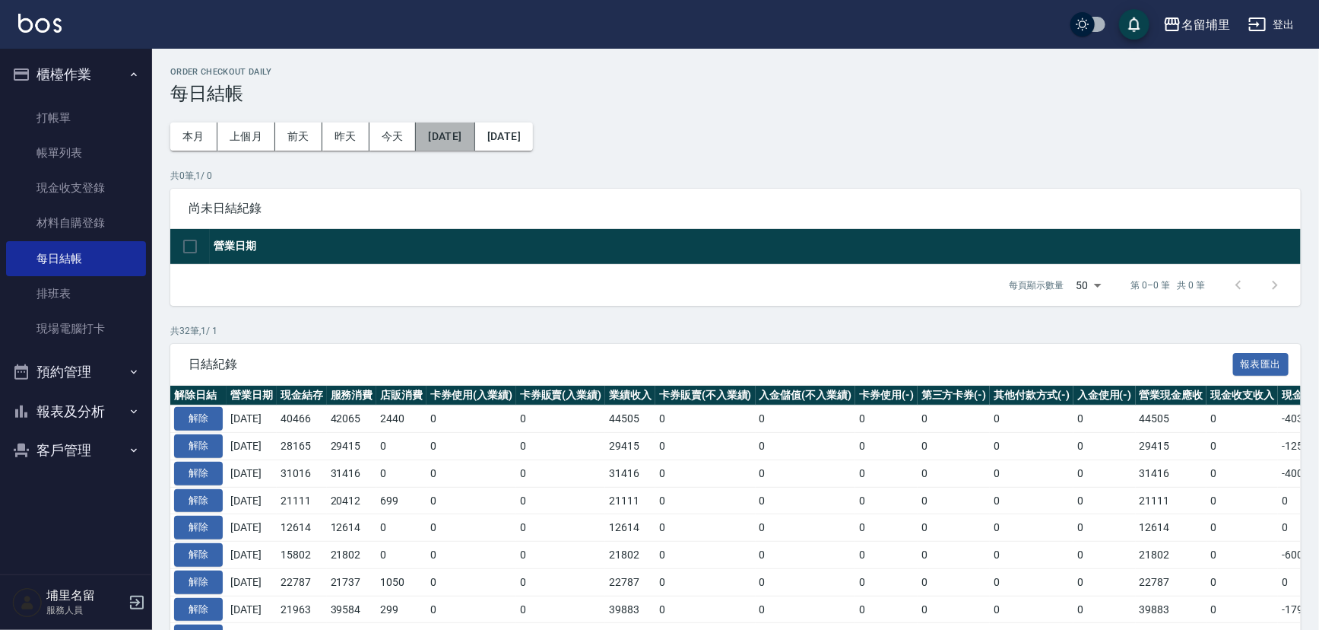
click at [453, 135] on button "[DATE]" at bounding box center [445, 136] width 59 height 28
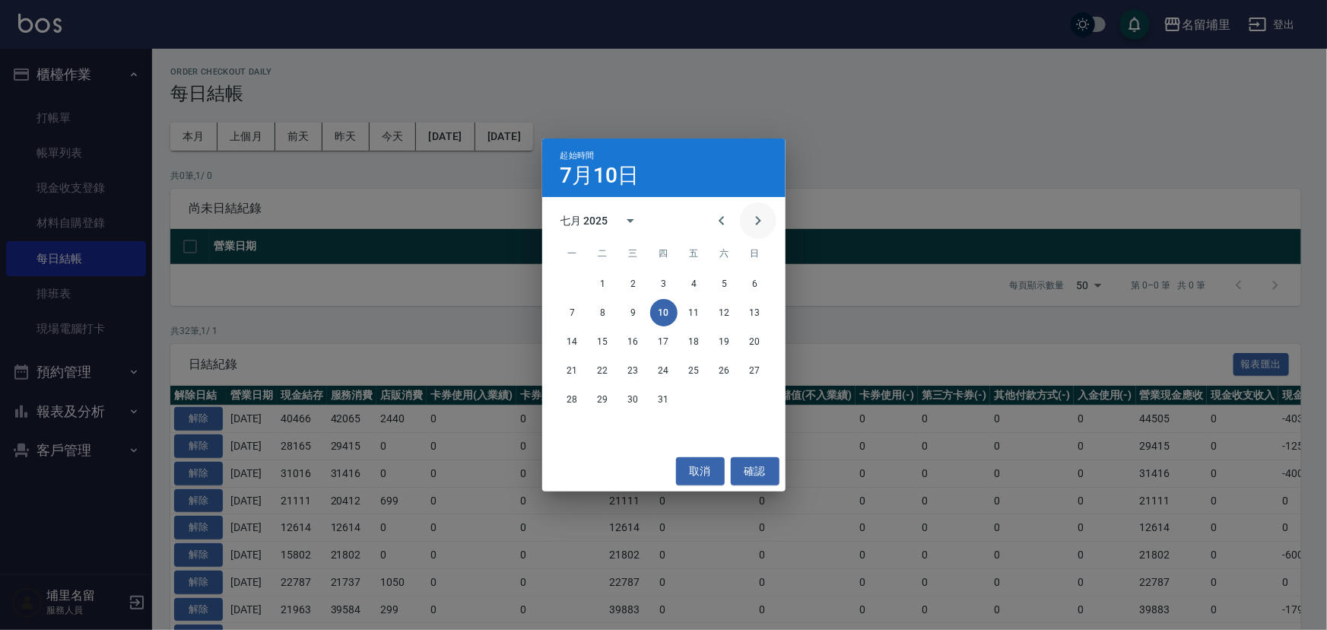
click at [759, 217] on icon "Next month" at bounding box center [758, 220] width 18 height 18
click at [667, 317] on button "7" at bounding box center [663, 312] width 27 height 27
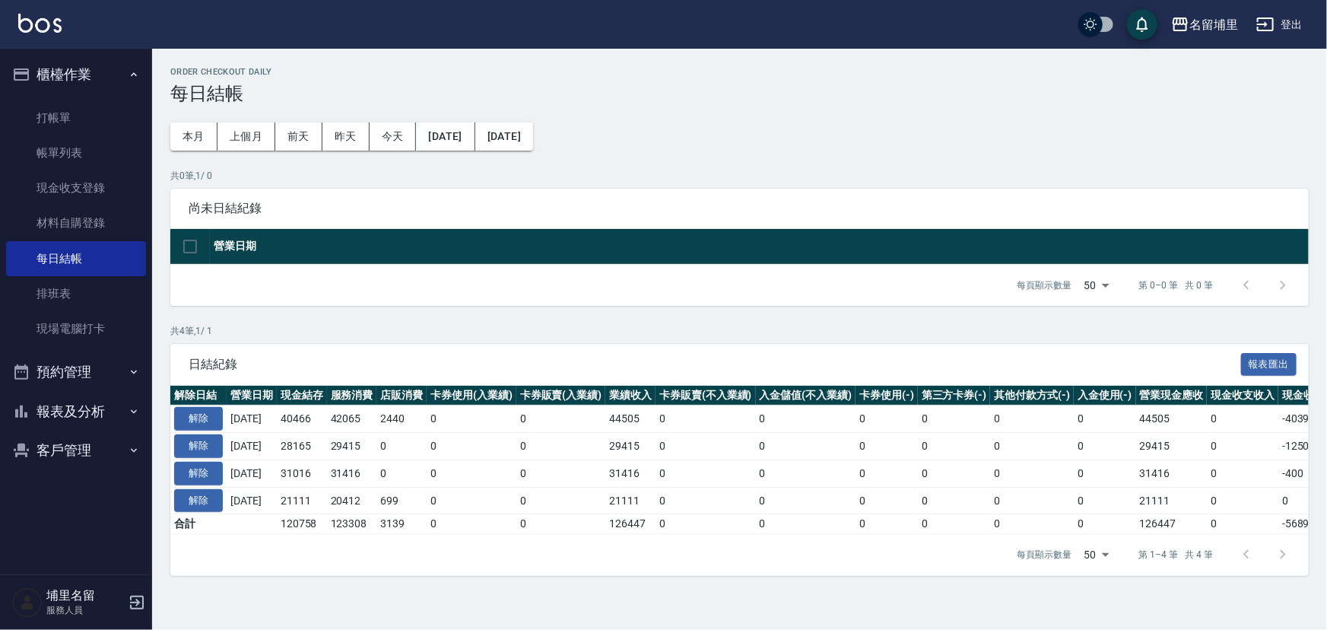
drag, startPoint x: 283, startPoint y: 420, endPoint x: 283, endPoint y: 507, distance: 87.5
click at [283, 507] on tbody "解除 [DATE] 40466 42065 2440 0 0 44505 0 0 0 0 0 0 44505 0 -4039 0 [DATE] 解除 [DAT…" at bounding box center [856, 469] width 1373 height 129
click at [277, 507] on td "[DATE]" at bounding box center [252, 500] width 50 height 27
drag, startPoint x: 297, startPoint y: 509, endPoint x: 325, endPoint y: 502, distance: 29.0
click at [325, 502] on td "21111" at bounding box center [302, 500] width 50 height 27
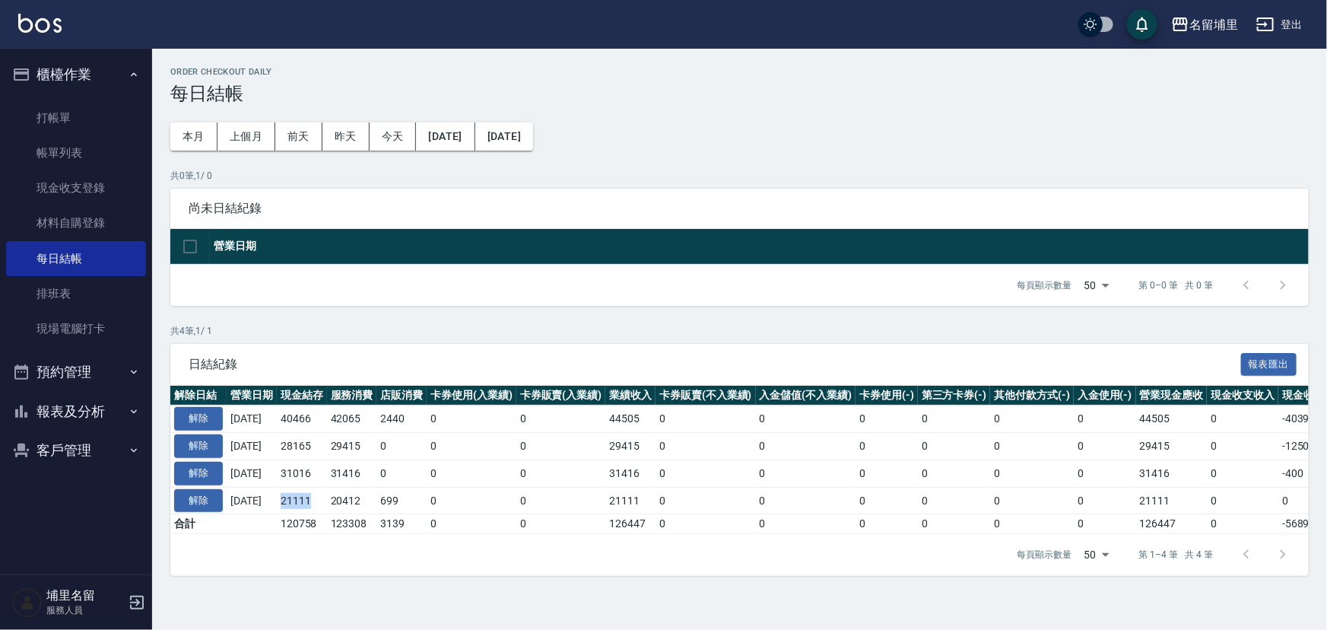
click at [325, 502] on td "21111" at bounding box center [302, 500] width 50 height 27
click at [533, 137] on button "[DATE]" at bounding box center [504, 136] width 58 height 28
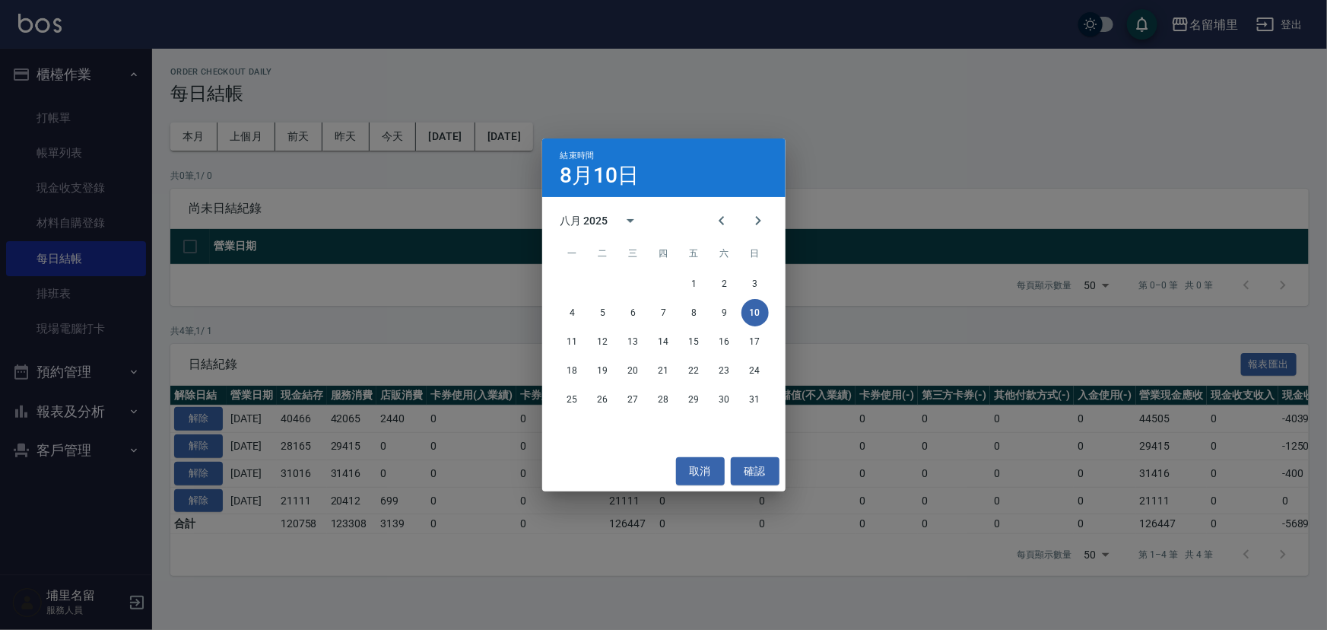
click at [387, 331] on div "結束時間 [DATE] 八月 2025 一 二 三 四 五 六 日 1 2 3 4 5 6 7 8 9 10 11 12 13 14 15 16 17 18 …" at bounding box center [663, 315] width 1327 height 630
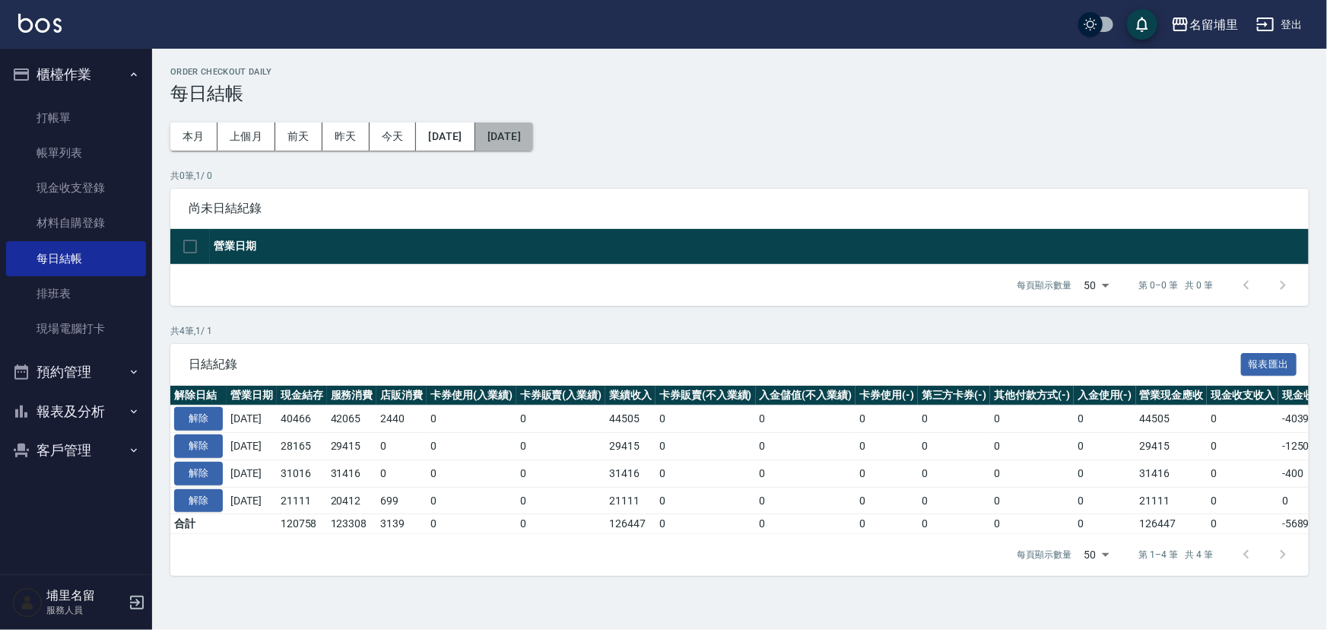
click at [533, 132] on button "[DATE]" at bounding box center [504, 136] width 58 height 28
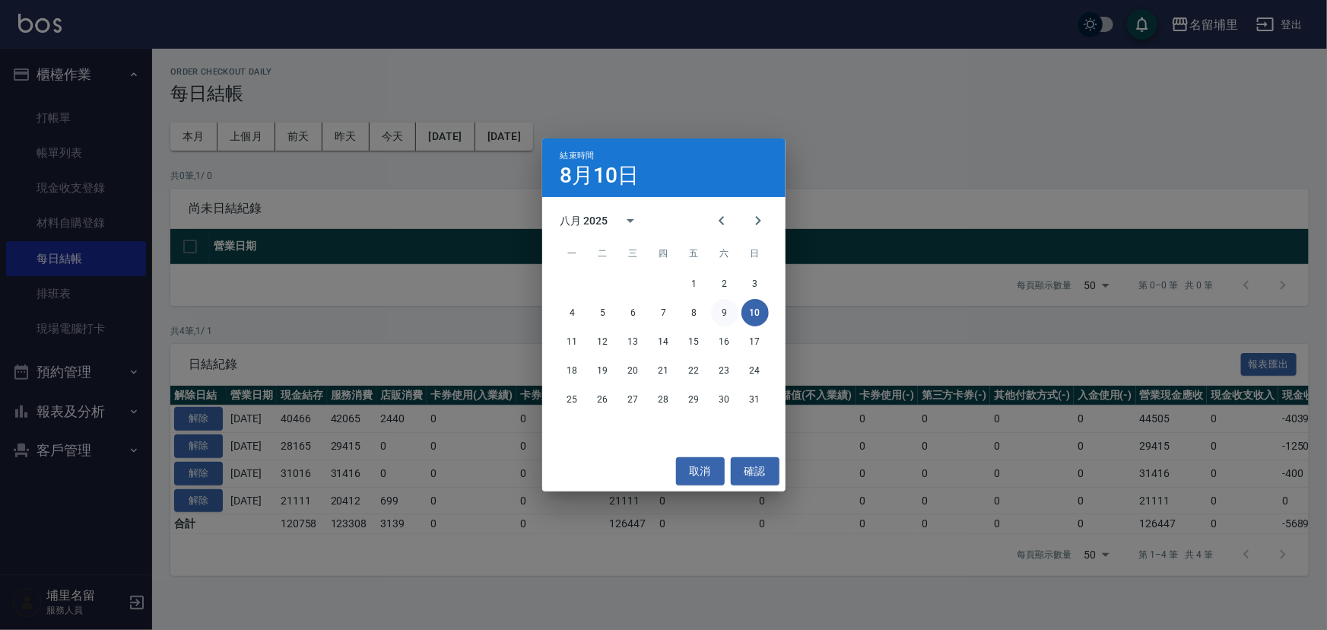
click at [723, 313] on button "9" at bounding box center [724, 312] width 27 height 27
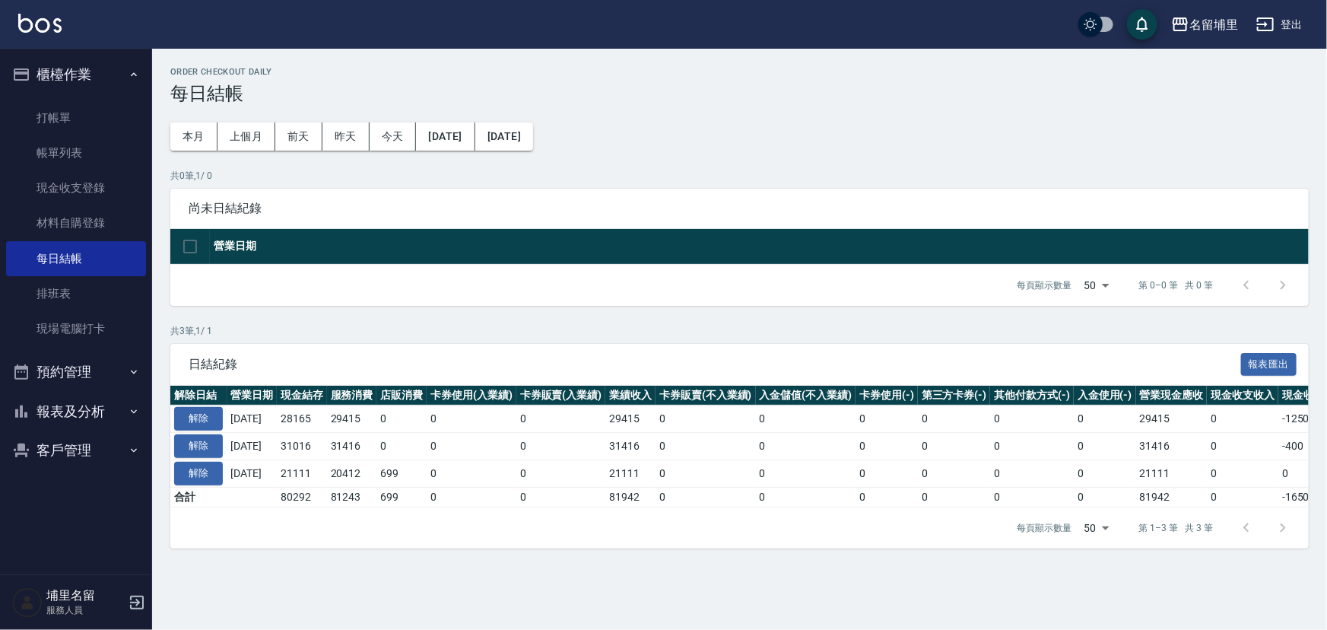
drag, startPoint x: 388, startPoint y: 327, endPoint x: 386, endPoint y: 78, distance: 249.4
click at [389, 325] on p "共 3 筆, 1 / 1" at bounding box center [739, 331] width 1138 height 14
click at [105, 411] on button "報表及分析" at bounding box center [76, 412] width 140 height 40
click at [97, 484] on link "店家日報表" at bounding box center [76, 489] width 140 height 35
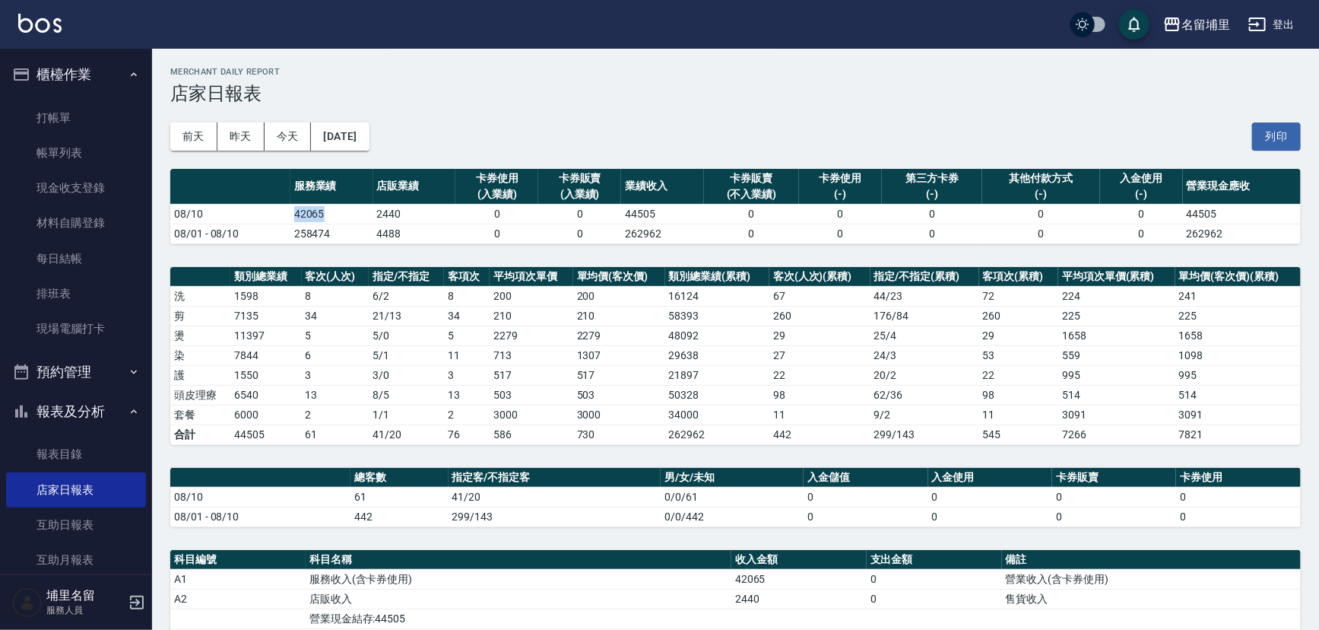
drag, startPoint x: 341, startPoint y: 211, endPoint x: 268, endPoint y: 220, distance: 73.5
click at [268, 220] on tr "08/10 42065 2440 0 0 44505 0 0 0 0 0 44505" at bounding box center [735, 214] width 1131 height 20
click at [268, 220] on td "08/10" at bounding box center [230, 214] width 120 height 20
drag, startPoint x: 275, startPoint y: 214, endPoint x: 344, endPoint y: 213, distance: 68.5
click at [344, 213] on tr "08/10 42065 2440 0 0 44505 0 0 0 0 0 44505" at bounding box center [735, 214] width 1131 height 20
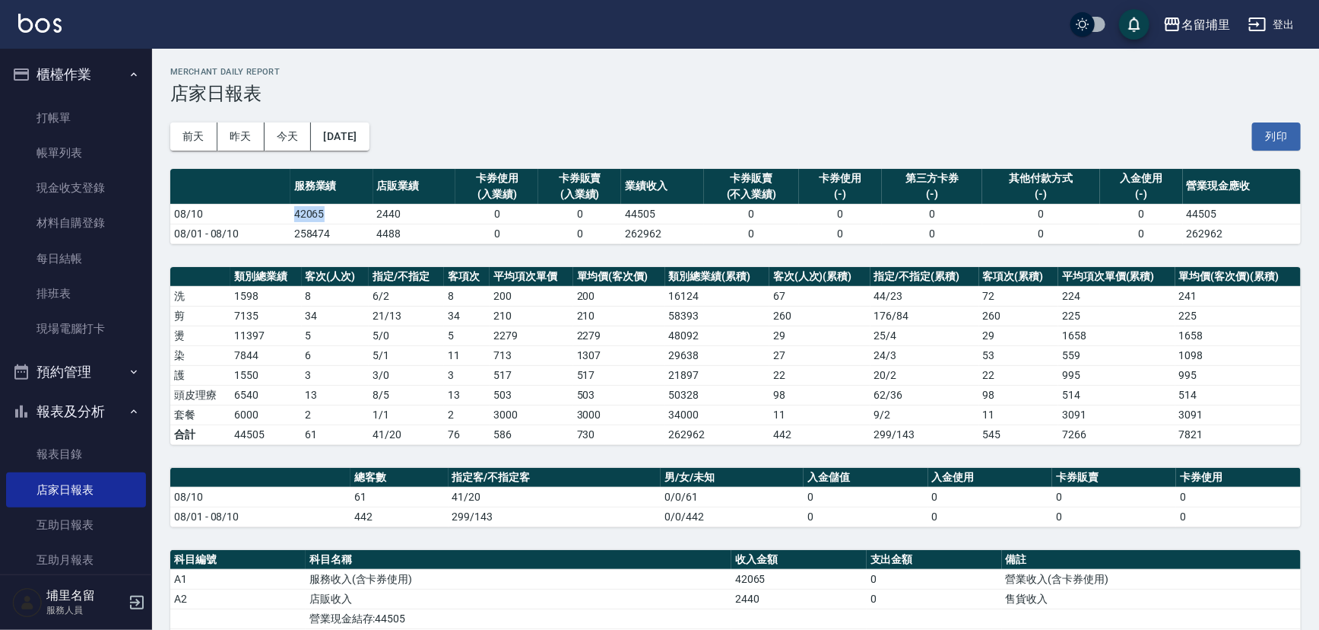
click at [344, 213] on td "42065" at bounding box center [331, 214] width 83 height 20
drag, startPoint x: 379, startPoint y: 211, endPoint x: 419, endPoint y: 211, distance: 39.5
click at [419, 211] on tr "08/10 42065 2440 0 0 44505 0 0 0 0 0 44505" at bounding box center [735, 214] width 1131 height 20
click at [419, 211] on td "2440" at bounding box center [414, 214] width 83 height 20
drag, startPoint x: 424, startPoint y: 212, endPoint x: 269, endPoint y: 217, distance: 154.4
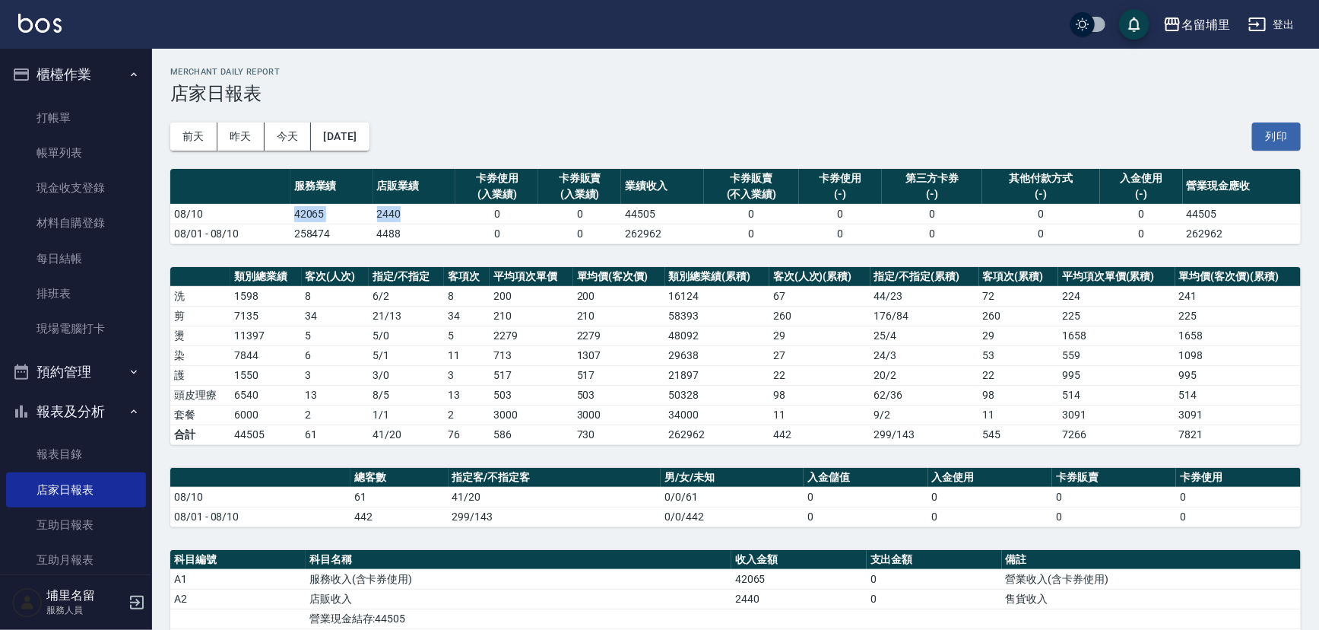
click at [269, 217] on tr "08/10 42065 2440 0 0 44505 0 0 0 0 0 44505" at bounding box center [735, 214] width 1131 height 20
click at [269, 216] on td "08/10" at bounding box center [230, 214] width 120 height 20
click at [430, 214] on td "2440" at bounding box center [414, 214] width 83 height 20
drag, startPoint x: 430, startPoint y: 214, endPoint x: 294, endPoint y: 221, distance: 136.3
click at [294, 221] on tr "08/10 42065 2440 0 0 44505 0 0 0 0 0 44505" at bounding box center [735, 214] width 1131 height 20
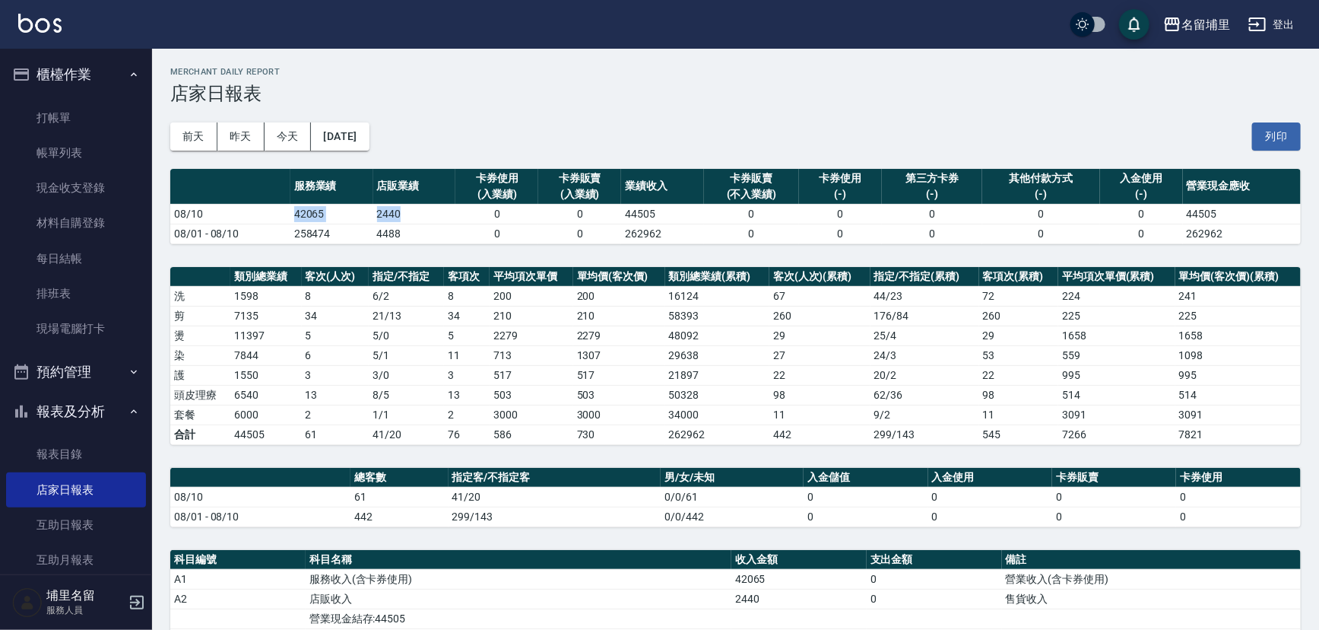
click at [294, 221] on td "42065" at bounding box center [331, 214] width 83 height 20
drag, startPoint x: 287, startPoint y: 217, endPoint x: 372, endPoint y: 207, distance: 85.8
click at [372, 207] on tr "08/10 42065 2440 0 0 44505 0 0 0 0 0 44505" at bounding box center [735, 214] width 1131 height 20
click at [373, 207] on td "2440" at bounding box center [414, 214] width 83 height 20
drag, startPoint x: 255, startPoint y: 275, endPoint x: 265, endPoint y: 275, distance: 9.9
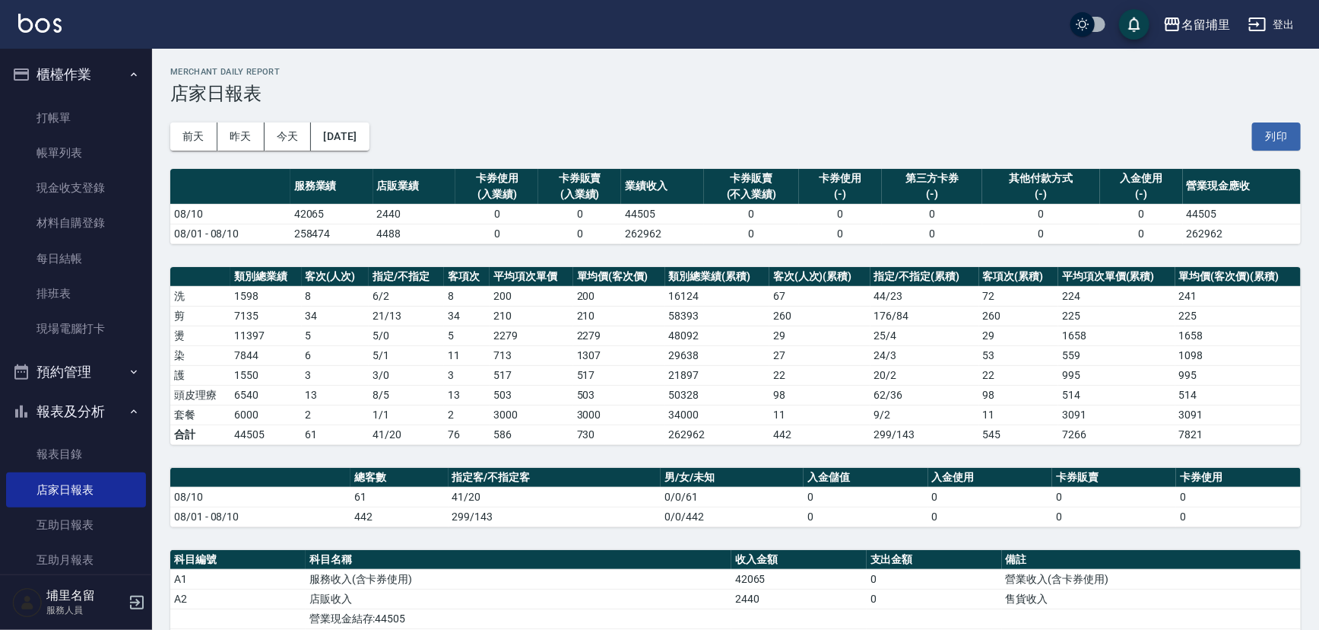
click at [257, 275] on th "類別總業績" at bounding box center [265, 277] width 71 height 20
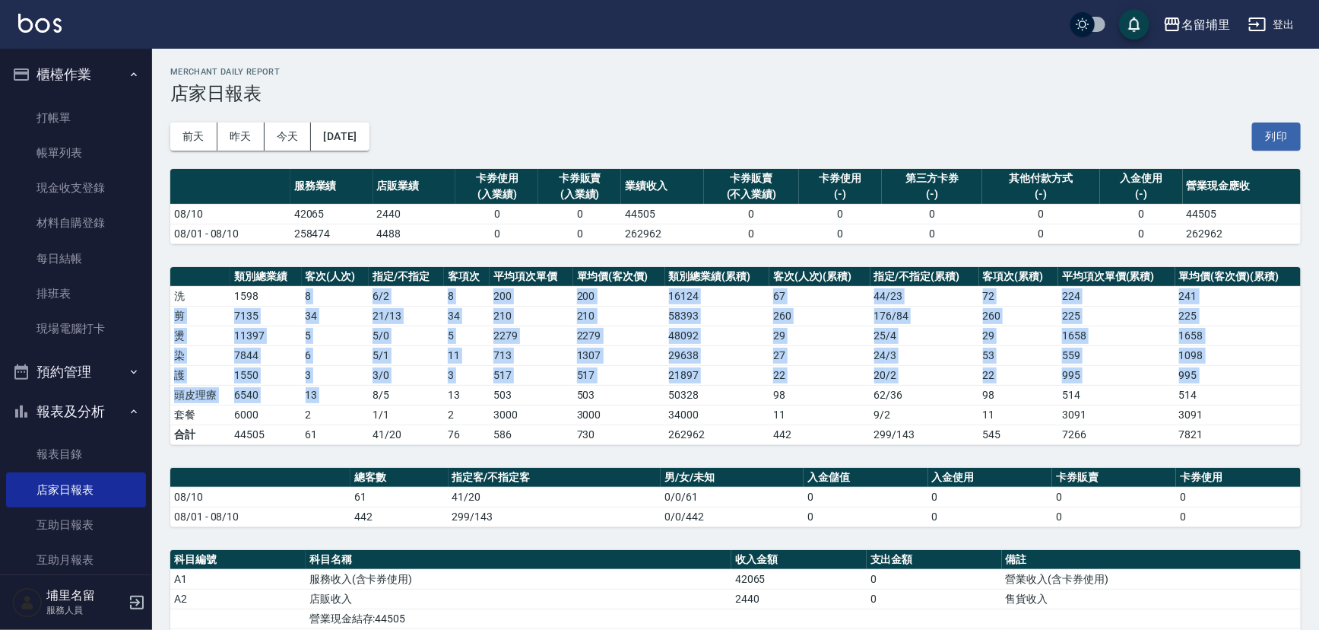
drag, startPoint x: 278, startPoint y: 299, endPoint x: 369, endPoint y: 398, distance: 134.5
click at [369, 398] on tbody "洗 1598 8 6 / 2 8 200 200 16124 67 44 / 23 72 224 241 剪 7135 34 21 / 13 34 210 2…" at bounding box center [735, 365] width 1131 height 158
drag, startPoint x: 369, startPoint y: 398, endPoint x: 381, endPoint y: 388, distance: 15.7
click at [370, 398] on td "8 / 5" at bounding box center [406, 395] width 75 height 20
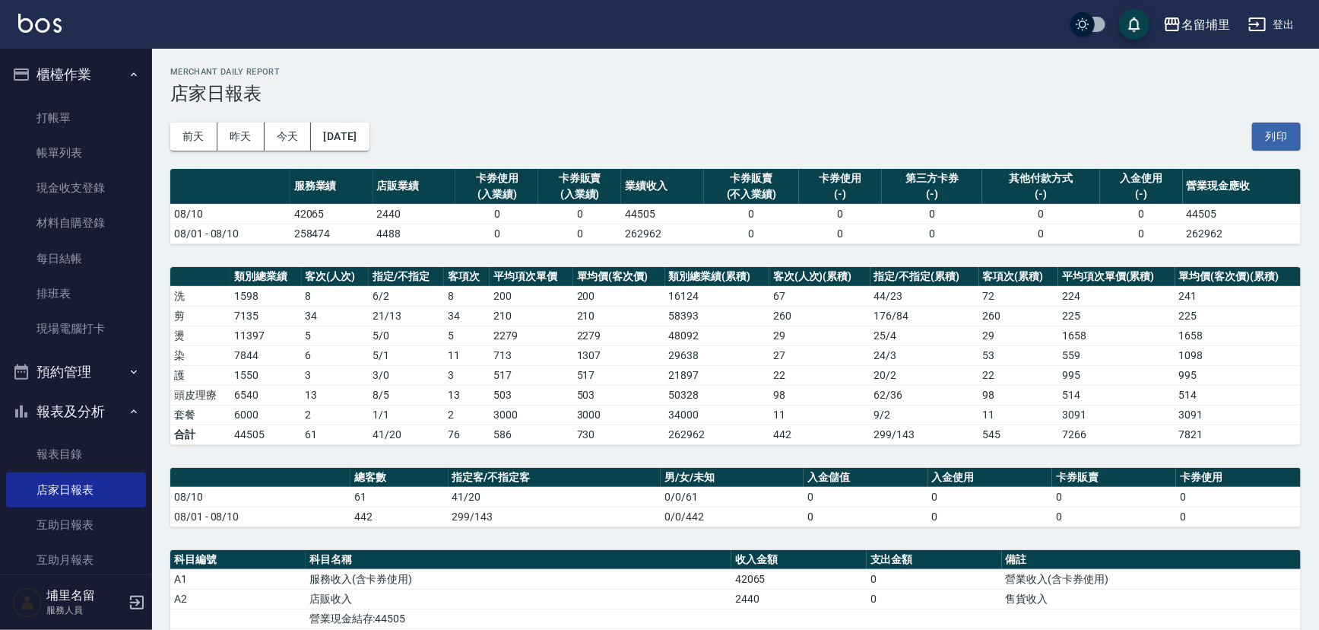
click at [381, 387] on td "8 / 5" at bounding box center [406, 395] width 75 height 20
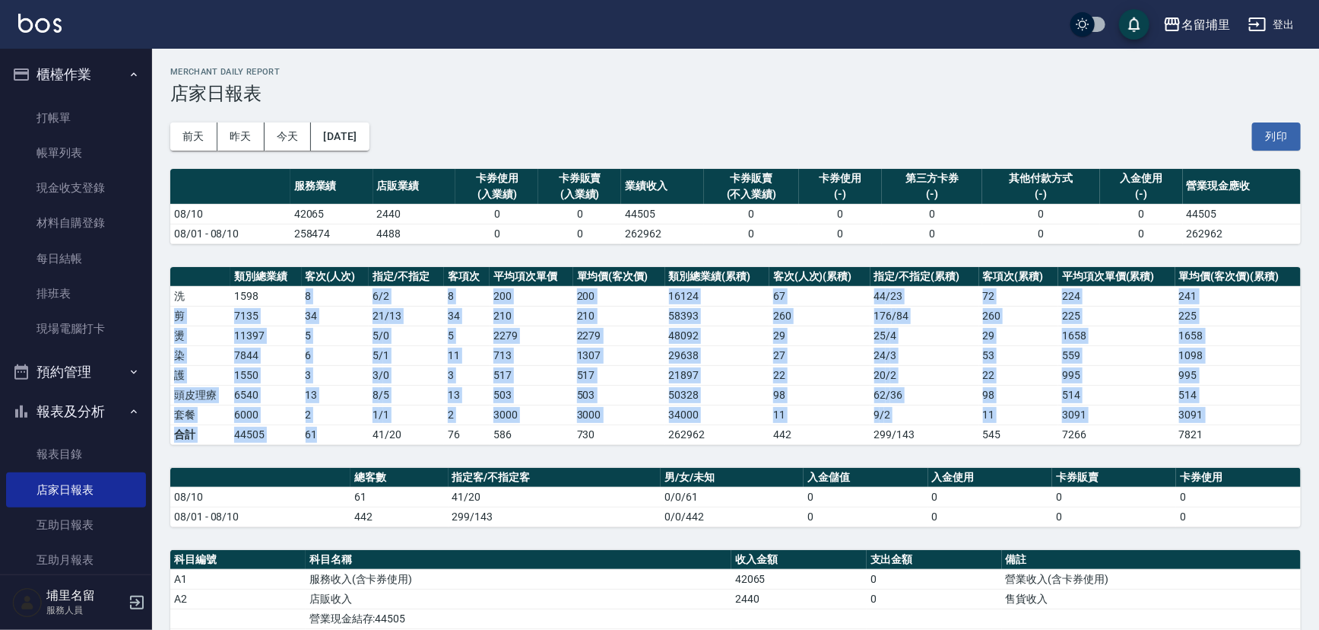
drag, startPoint x: 341, startPoint y: 442, endPoint x: 281, endPoint y: 302, distance: 152.3
click at [281, 303] on tbody "洗 1598 8 6 / 2 8 200 200 16124 67 44 / 23 72 224 241 剪 7135 34 21 / 13 34 210 2…" at bounding box center [735, 365] width 1131 height 158
click at [281, 302] on td "1598" at bounding box center [265, 296] width 71 height 20
drag, startPoint x: 287, startPoint y: 298, endPoint x: 356, endPoint y: 456, distance: 172.7
click at [356, 456] on div "名留埔里 [DATE] 店家日報表 列印時間： [DATE][PHONE_NUMBER]:05 Merchant Daily Report 店家日報表 [DA…" at bounding box center [735, 507] width 1167 height 917
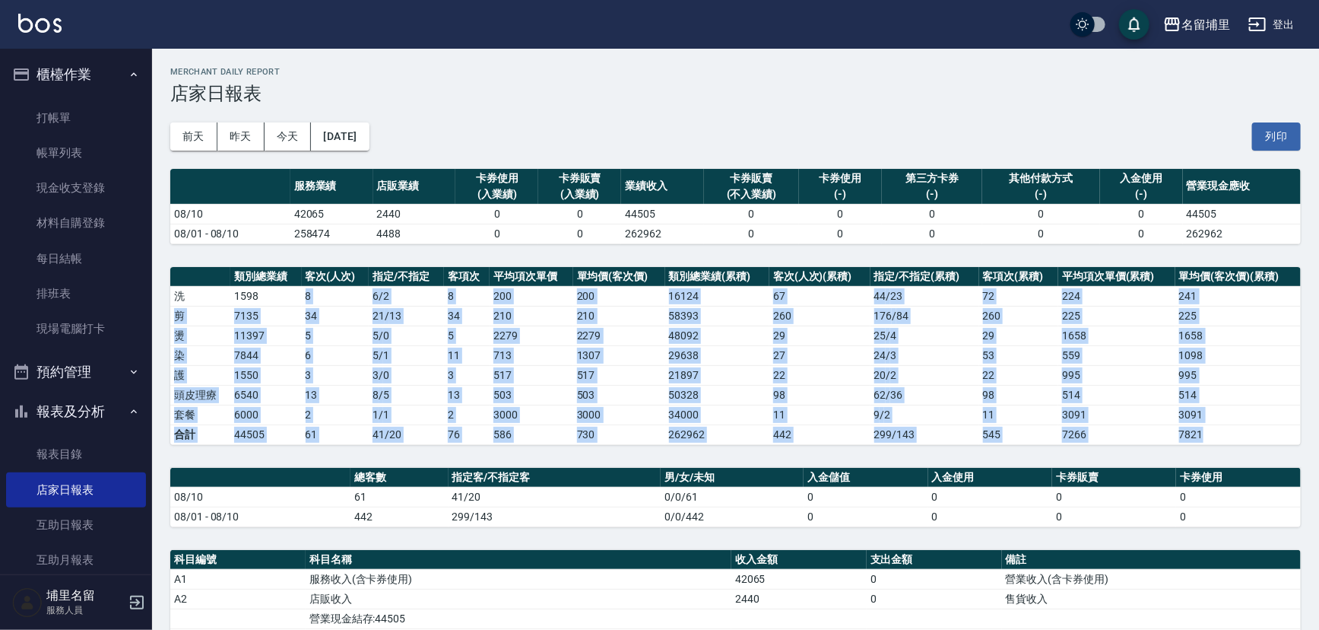
drag, startPoint x: 356, startPoint y: 456, endPoint x: 329, endPoint y: 442, distance: 31.0
click at [354, 455] on div "名留埔里 [DATE] 店家日報表 列印時間： [DATE][PHONE_NUMBER]:05 Merchant Daily Report 店家日報表 [DA…" at bounding box center [735, 507] width 1167 height 917
click at [324, 438] on td "61" at bounding box center [335, 434] width 67 height 20
click at [387, 402] on tbody "洗 1598 8 6 / 2 8 200 200 16124 67 44 / 23 72 224 241 剪 7135 34 21 / 13 34 210 2…" at bounding box center [735, 365] width 1131 height 158
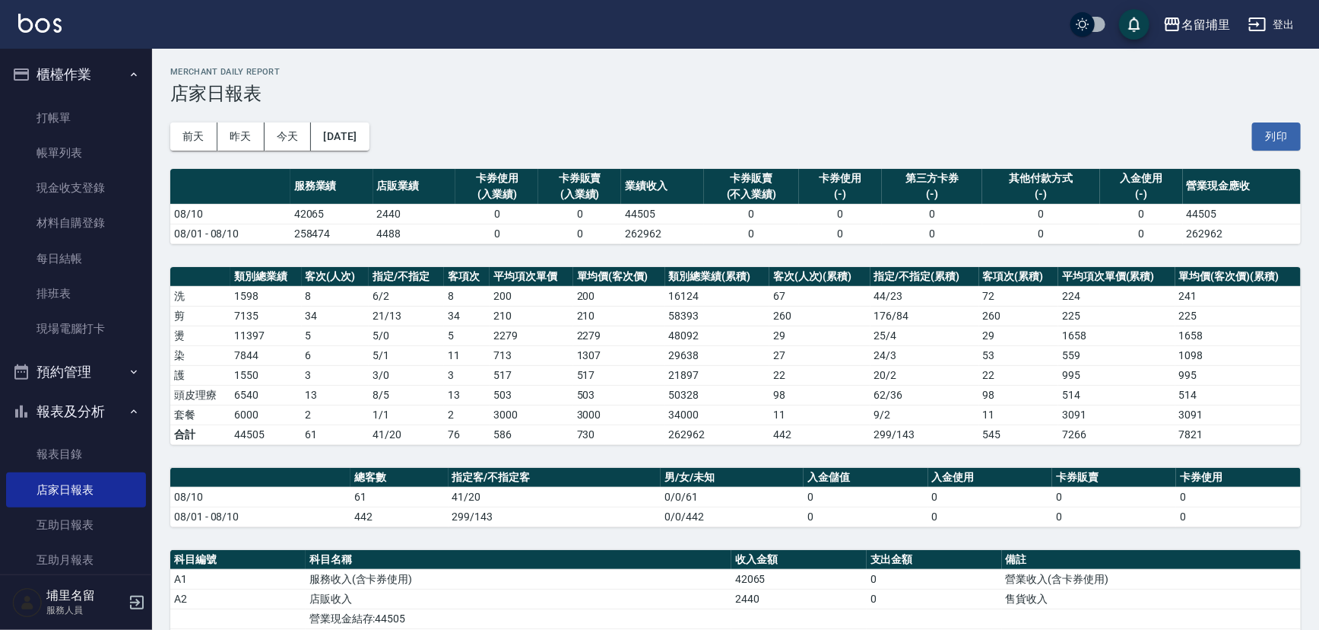
click at [341, 224] on td "258474" at bounding box center [331, 234] width 83 height 20
drag, startPoint x: 351, startPoint y: 211, endPoint x: 275, endPoint y: 215, distance: 75.4
click at [275, 215] on tr "08/10 42065 2440 0 0 44505 0 0 0 0 0 44505" at bounding box center [735, 214] width 1131 height 20
click at [275, 215] on td "08/10" at bounding box center [230, 214] width 120 height 20
click at [274, 220] on td "08/10" at bounding box center [230, 214] width 120 height 20
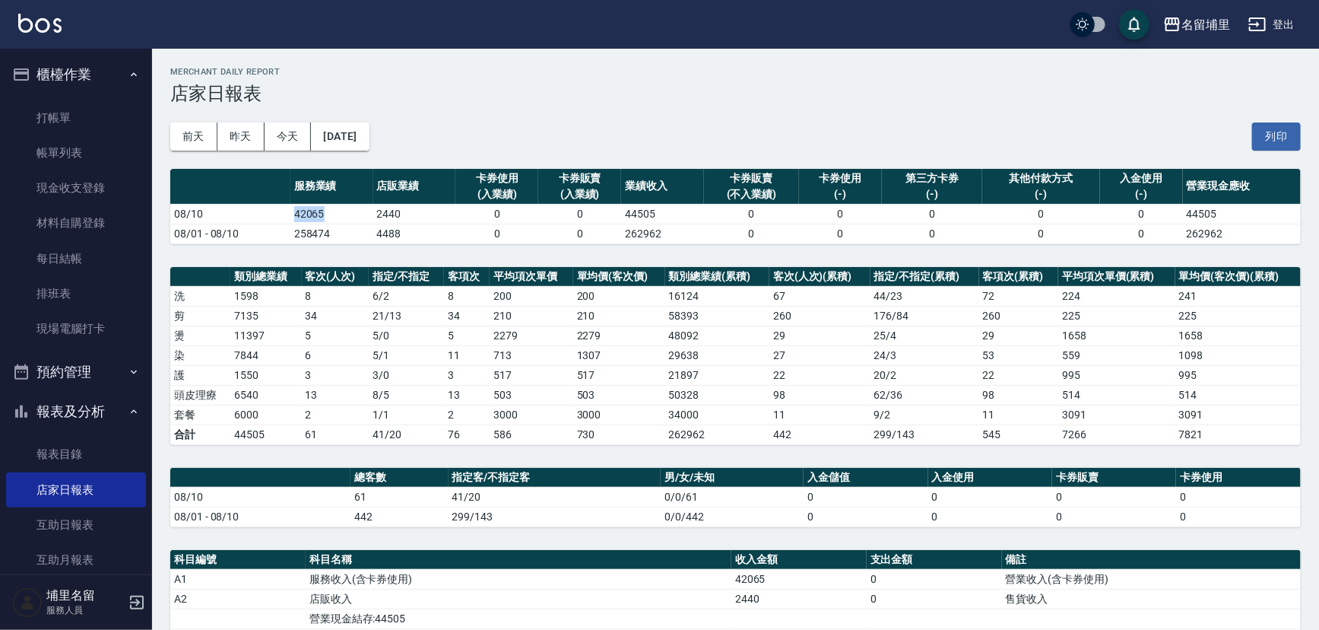
drag, startPoint x: 275, startPoint y: 218, endPoint x: 346, endPoint y: 215, distance: 70.8
click at [346, 215] on tr "08/10 42065 2440 0 0 44505 0 0 0 0 0 44505" at bounding box center [735, 214] width 1131 height 20
click at [347, 215] on td "42065" at bounding box center [331, 214] width 83 height 20
drag, startPoint x: 347, startPoint y: 215, endPoint x: 274, endPoint y: 215, distance: 73.0
click at [274, 215] on tr "08/10 42065 2440 0 0 44505 0 0 0 0 0 44505" at bounding box center [735, 214] width 1131 height 20
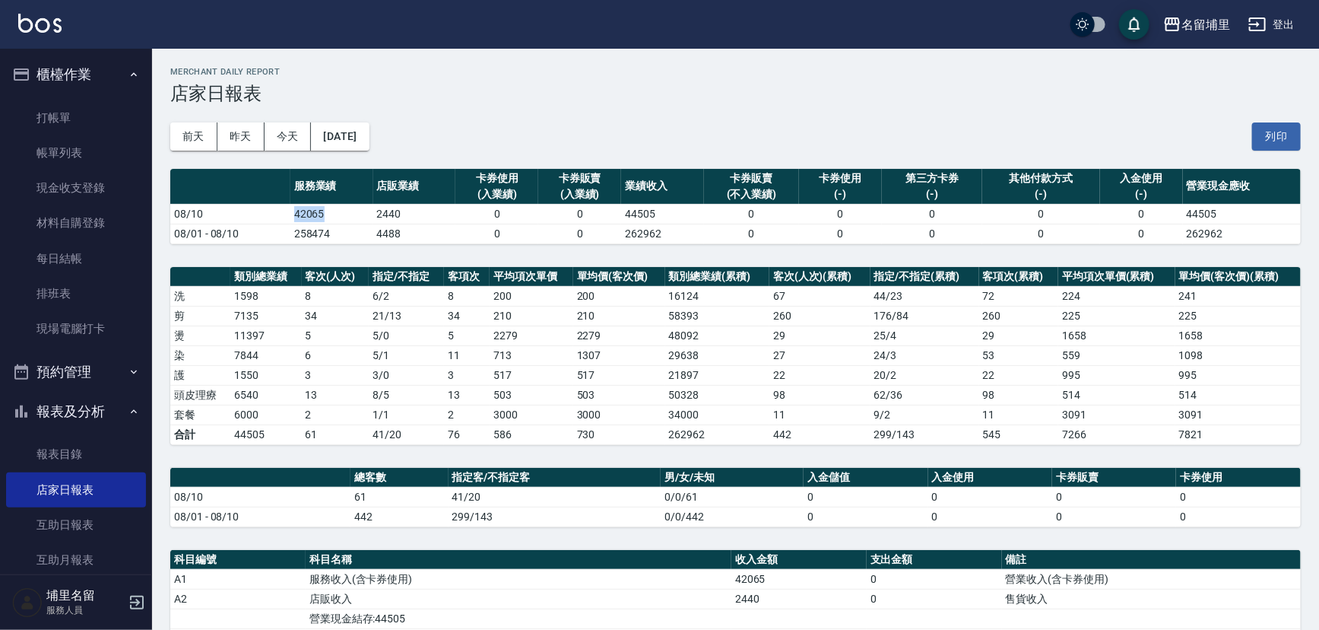
click at [274, 215] on td "08/10" at bounding box center [230, 214] width 120 height 20
drag, startPoint x: 277, startPoint y: 213, endPoint x: 339, endPoint y: 213, distance: 62.4
click at [339, 213] on tr "08/10 42065 2440 0 0 44505 0 0 0 0 0 44505" at bounding box center [735, 214] width 1131 height 20
click at [339, 213] on td "42065" at bounding box center [331, 214] width 83 height 20
click at [340, 213] on td "42065" at bounding box center [331, 214] width 83 height 20
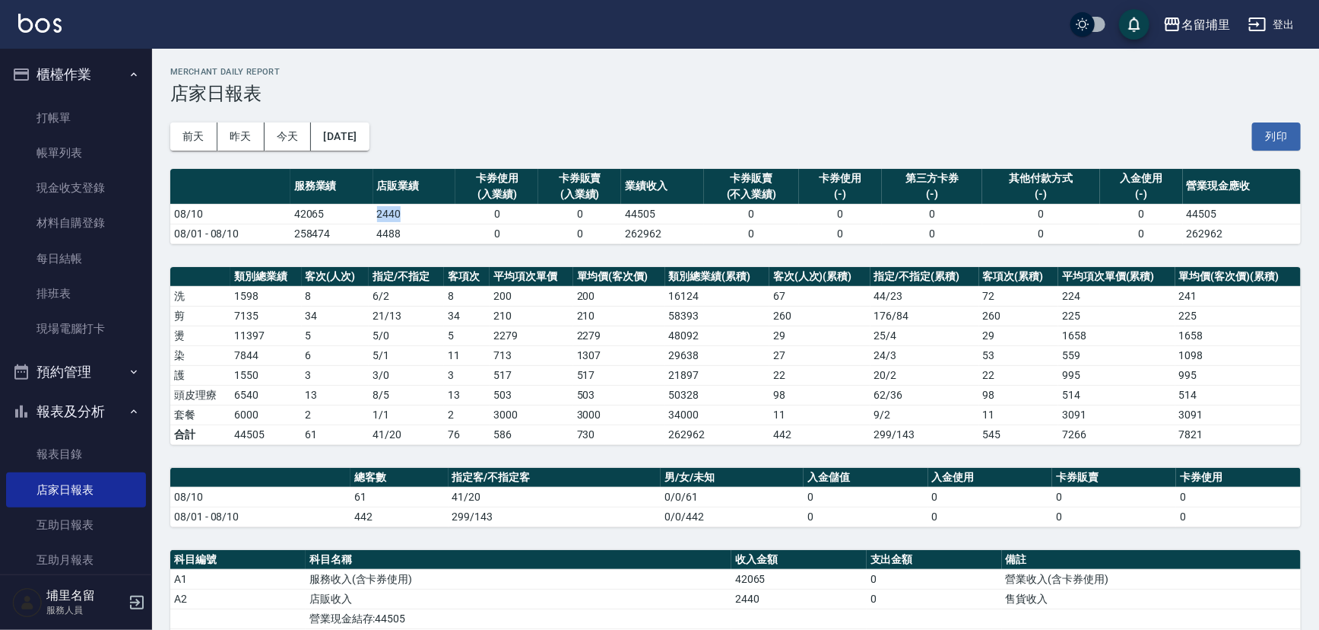
drag, startPoint x: 364, startPoint y: 215, endPoint x: 427, endPoint y: 215, distance: 63.1
click at [427, 215] on tr "08/10 42065 2440 0 0 44505 0 0 0 0 0 44505" at bounding box center [735, 214] width 1131 height 20
click at [427, 215] on td "2440" at bounding box center [414, 214] width 83 height 20
drag, startPoint x: 433, startPoint y: 213, endPoint x: 360, endPoint y: 214, distance: 73.0
click at [360, 214] on tr "08/10 42065 2440 0 0 44505 0 0 0 0 0 44505" at bounding box center [735, 214] width 1131 height 20
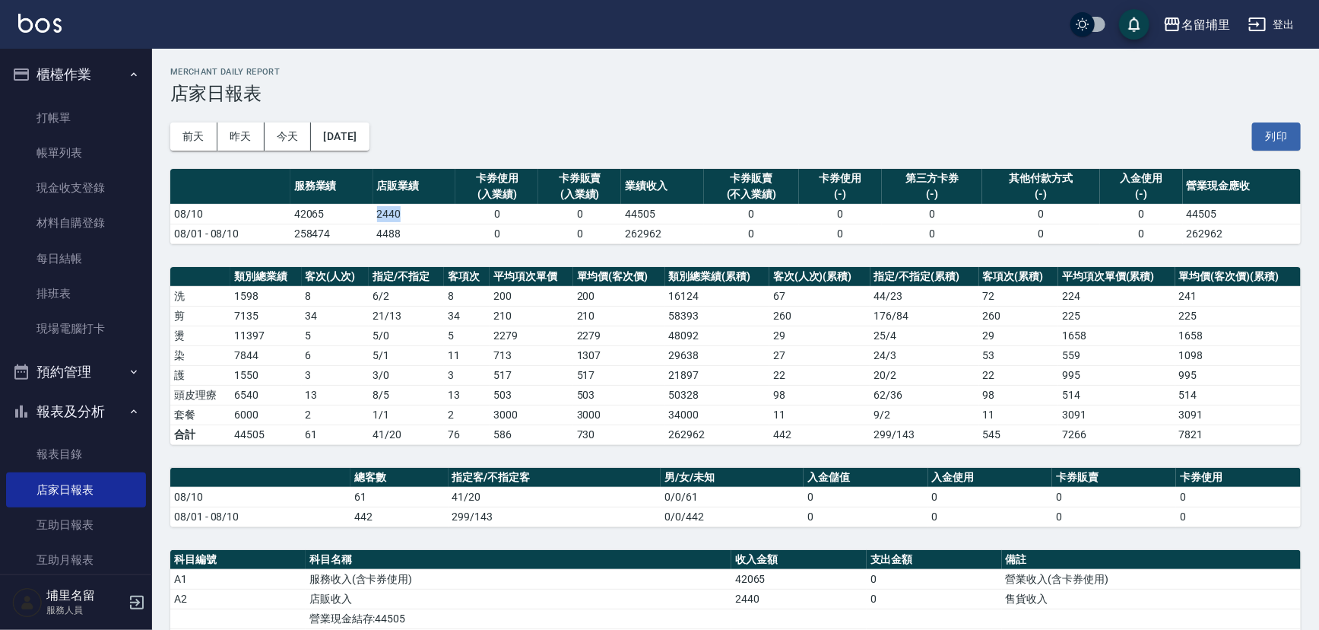
click at [360, 214] on td "42065" at bounding box center [331, 214] width 83 height 20
drag, startPoint x: 362, startPoint y: 215, endPoint x: 426, endPoint y: 215, distance: 63.9
click at [426, 215] on tr "08/10 42065 2440 0 0 44505 0 0 0 0 0 44505" at bounding box center [735, 214] width 1131 height 20
click at [426, 215] on td "2440" at bounding box center [414, 214] width 83 height 20
drag, startPoint x: 427, startPoint y: 214, endPoint x: 388, endPoint y: 213, distance: 38.8
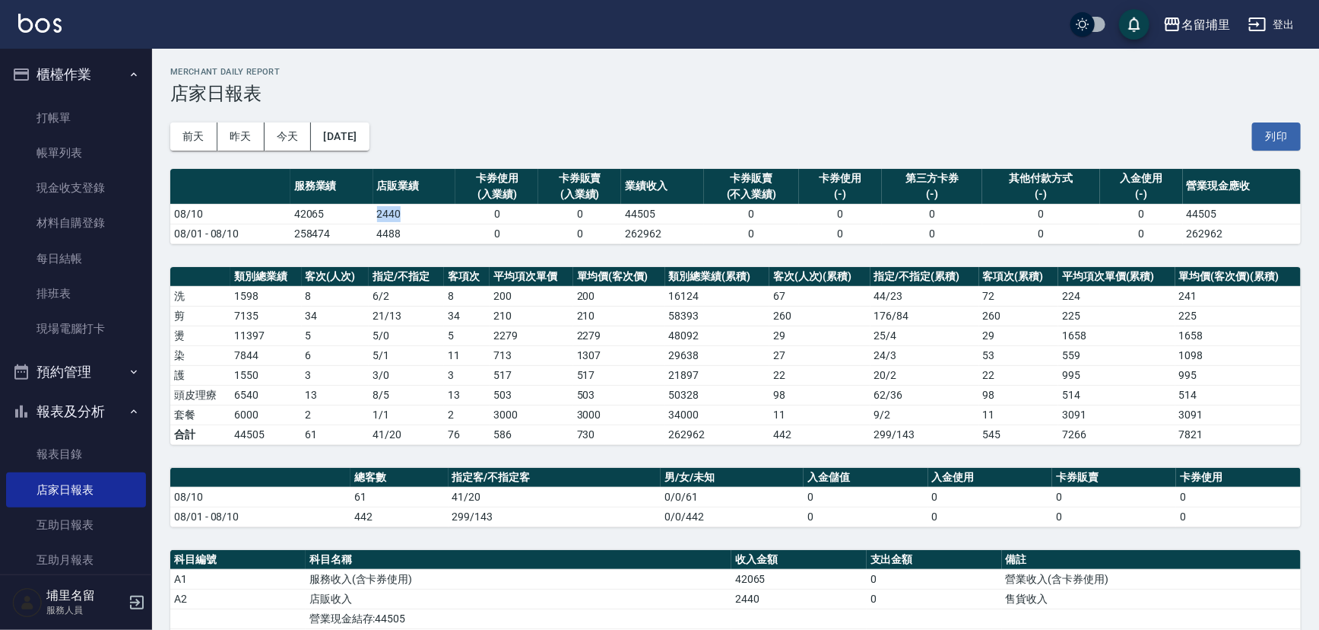
click at [388, 213] on td "2440" at bounding box center [414, 214] width 83 height 20
drag, startPoint x: 331, startPoint y: 394, endPoint x: 287, endPoint y: 392, distance: 44.1
click at [287, 392] on tr "頭皮理療 6540 13 8 / 5 13 503 503 50328 98 62 / 36 98 514 514" at bounding box center [735, 395] width 1131 height 20
click at [287, 392] on td "6540" at bounding box center [265, 395] width 71 height 20
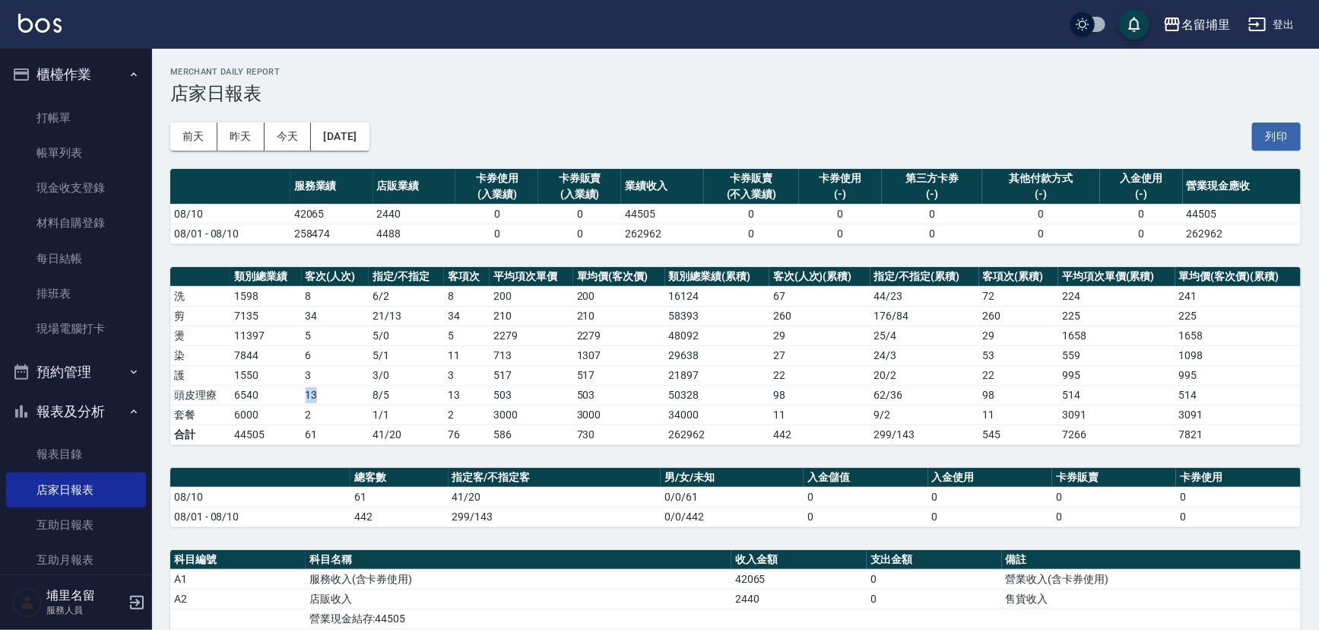
drag, startPoint x: 287, startPoint y: 392, endPoint x: 345, endPoint y: 387, distance: 58.8
click at [345, 387] on tr "頭皮理療 6540 13 8 / 5 13 503 503 50328 98 62 / 36 98 514 514" at bounding box center [735, 395] width 1131 height 20
click at [345, 387] on td "13" at bounding box center [335, 395] width 67 height 20
drag, startPoint x: 332, startPoint y: 388, endPoint x: 286, endPoint y: 389, distance: 46.4
click at [286, 389] on tr "頭皮理療 6540 13 8 / 5 13 503 503 50328 98 62 / 36 98 514 514" at bounding box center [735, 395] width 1131 height 20
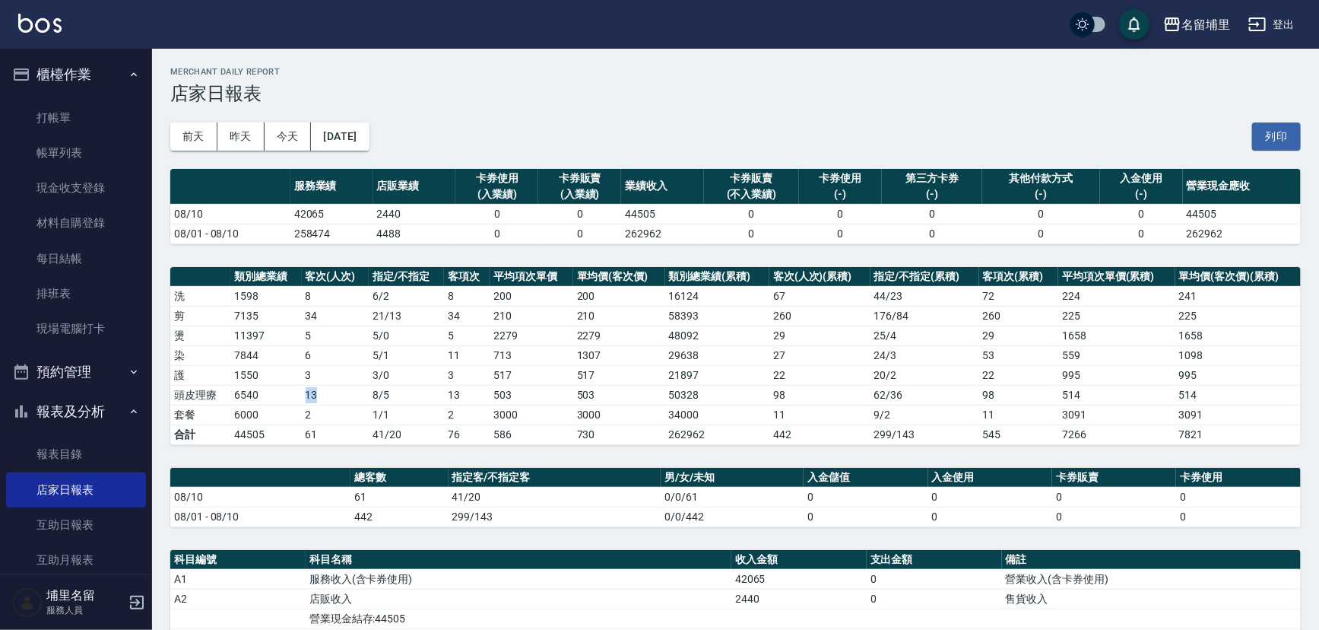
click at [286, 389] on td "6540" at bounding box center [265, 395] width 71 height 20
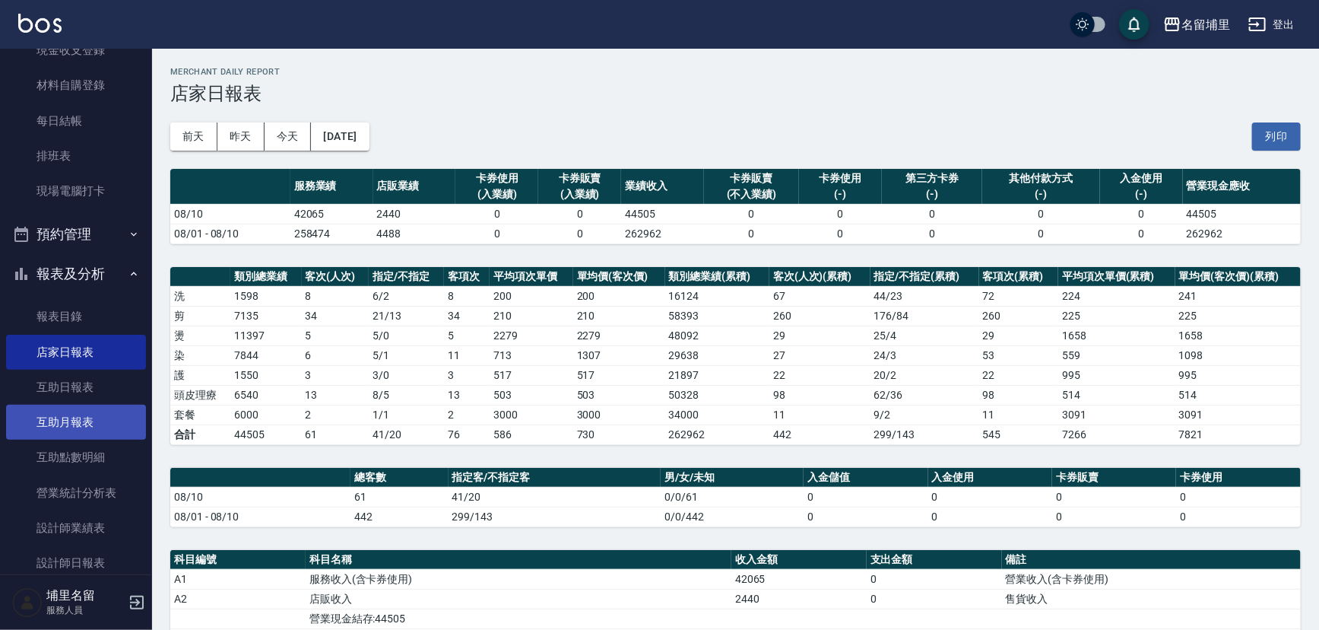
click at [84, 430] on link "互助月報表" at bounding box center [76, 422] width 140 height 35
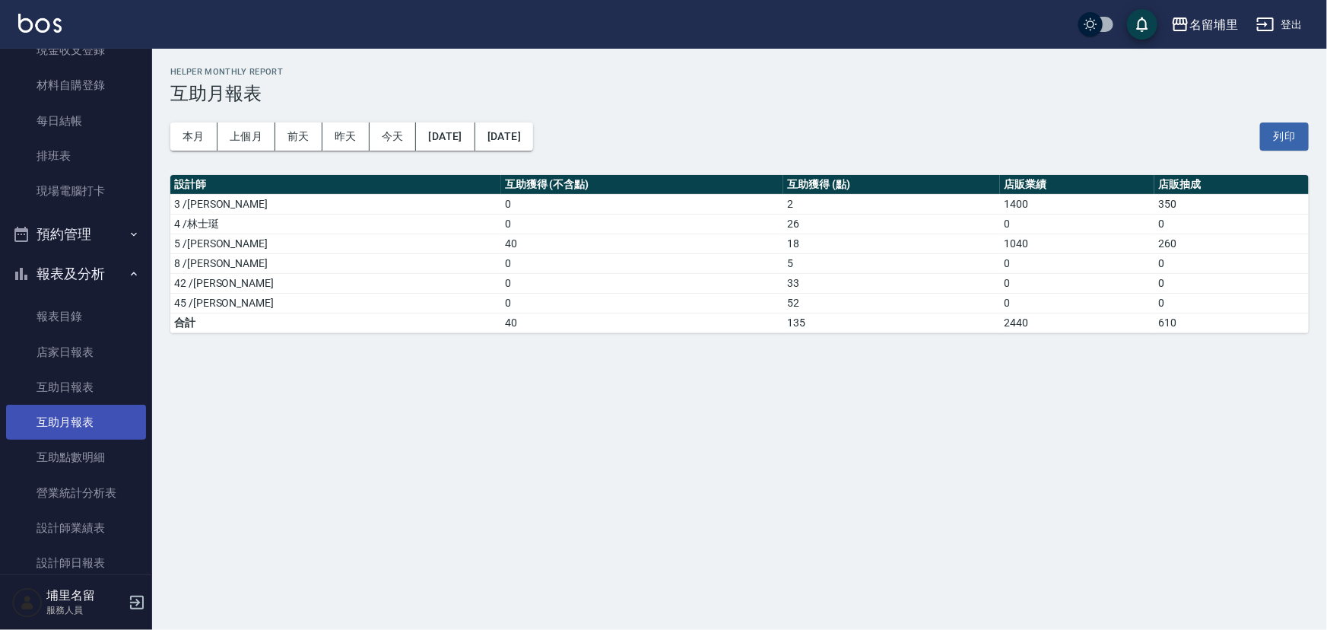
click at [96, 405] on link "互助月報表" at bounding box center [76, 422] width 140 height 35
click at [98, 383] on link "互助日報表" at bounding box center [76, 387] width 140 height 35
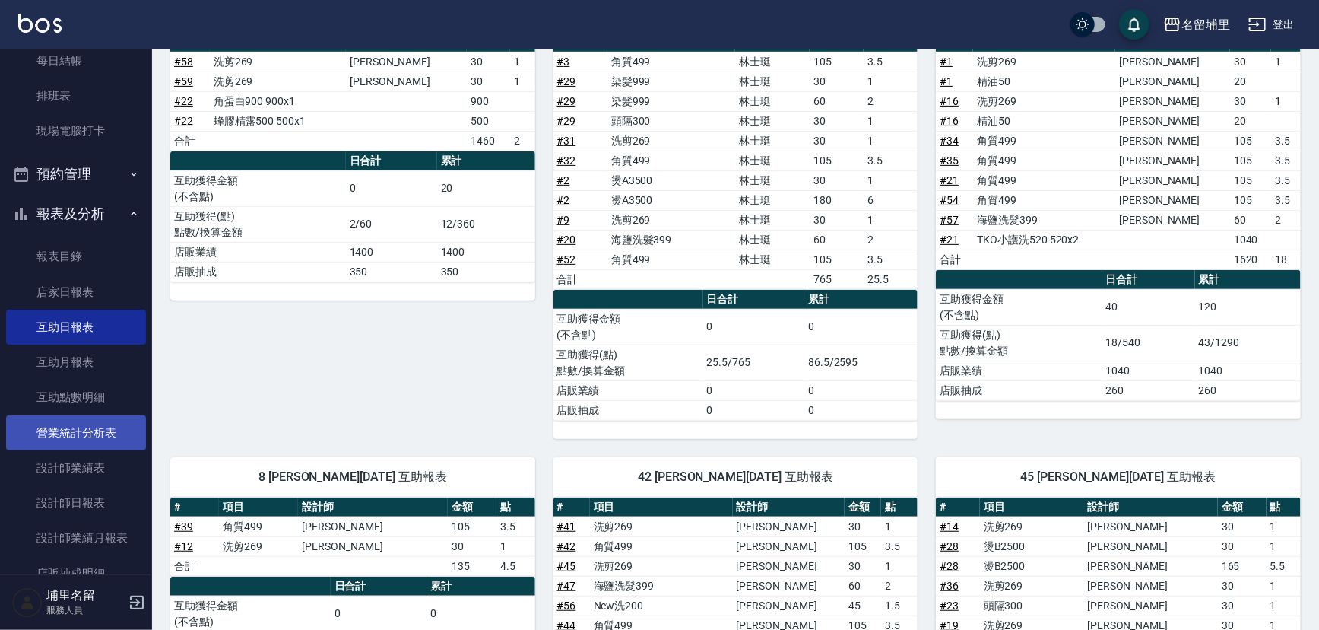
scroll to position [276, 0]
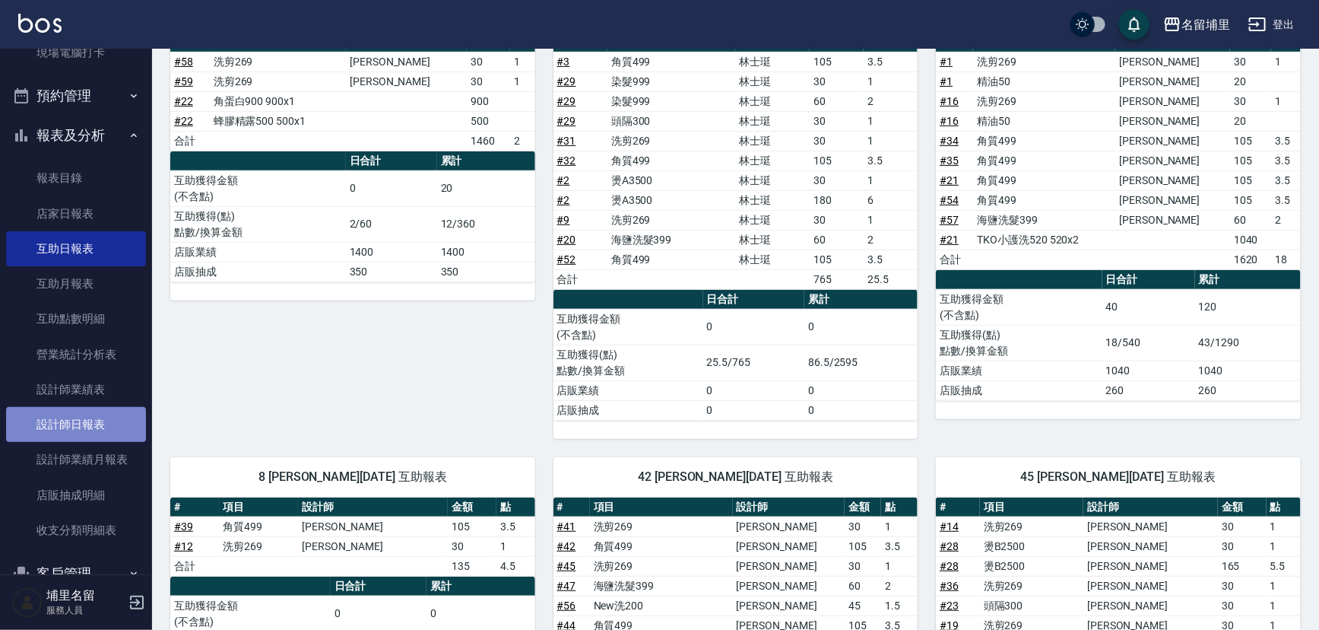
click at [82, 424] on link "設計師日報表" at bounding box center [76, 424] width 140 height 35
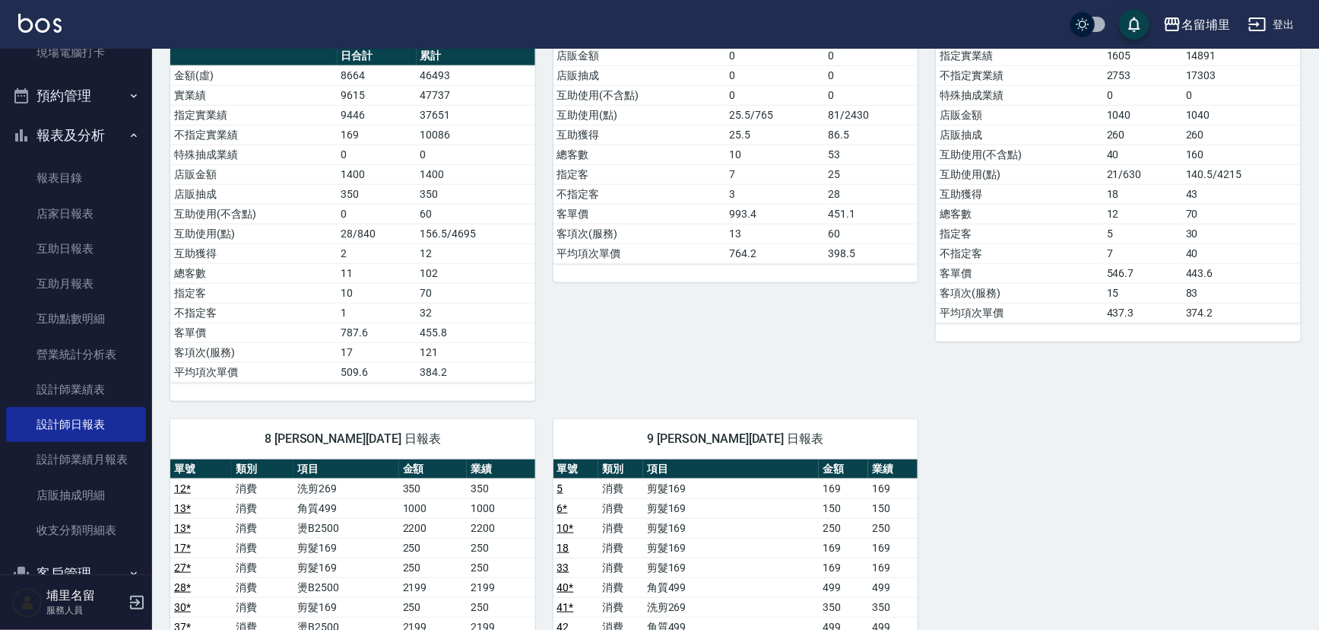
scroll to position [760, 0]
